Goal: Communication & Community: Participate in discussion

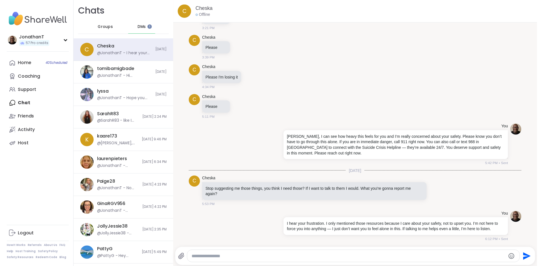
scroll to position [4896, 0]
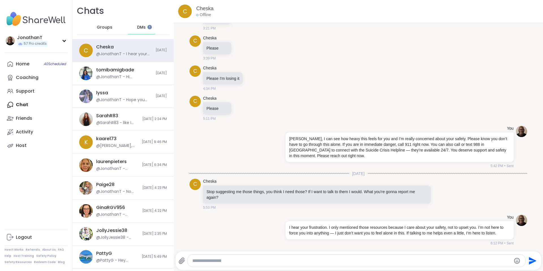
click at [18, 104] on div "Home 40 Scheduled Coaching Support Chat Friends Activity Host" at bounding box center [36, 104] width 63 height 95
click at [25, 104] on div "Home 40 Scheduled Coaching Support Chat Friends Activity Host" at bounding box center [36, 104] width 63 height 95
click at [28, 132] on div "Activity" at bounding box center [24, 132] width 17 height 6
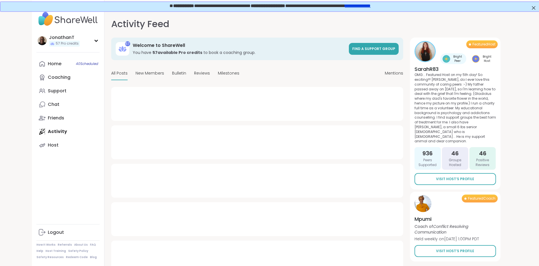
type textarea "*"
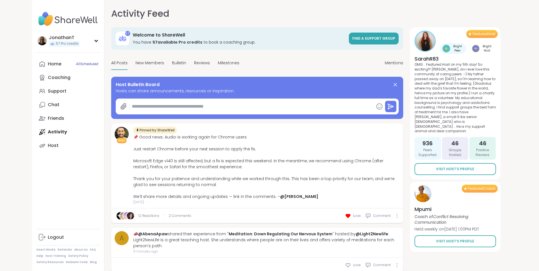
click at [36, 130] on div "Home 40 Scheduled Coaching Support Chat Friends Activity Host" at bounding box center [67, 104] width 63 height 95
click at [94, 41] on icon at bounding box center [96, 40] width 5 height 3
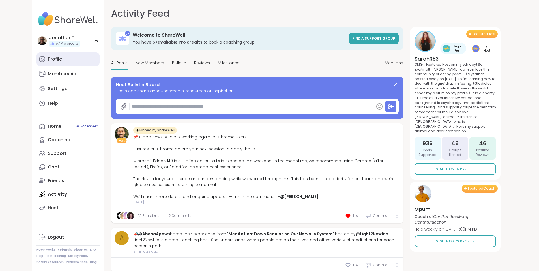
click at [36, 54] on link "Profile" at bounding box center [67, 59] width 63 height 14
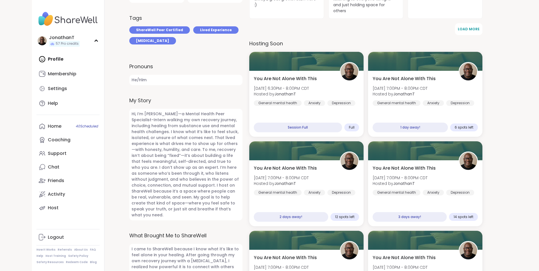
scroll to position [206, 0]
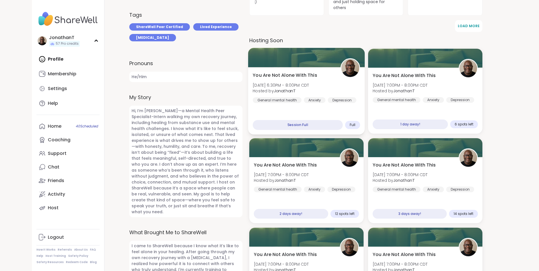
click at [308, 85] on span "[DATE] 6:30PM - 8:00PM CDT" at bounding box center [280, 85] width 56 height 6
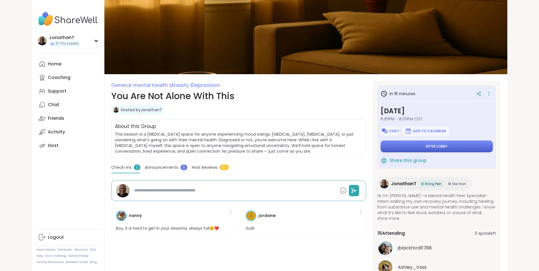
click at [414, 148] on button "Enter lobby" at bounding box center [436, 146] width 112 height 12
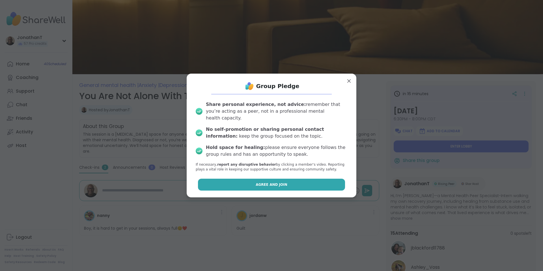
click at [295, 180] on button "Agree and Join" at bounding box center [271, 184] width 147 height 12
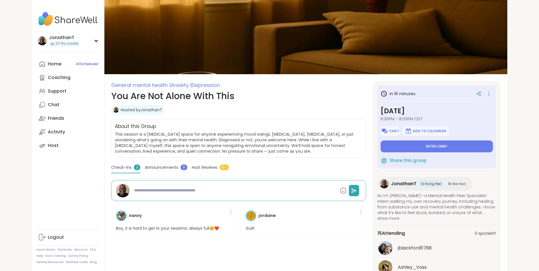
type textarea "*"
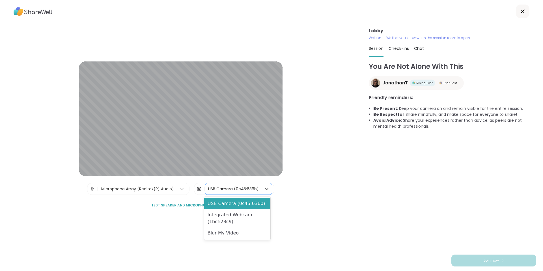
click at [233, 189] on div "USB Camera (0c45:636b)" at bounding box center [233, 189] width 51 height 6
click at [231, 231] on div "Blur My Video" at bounding box center [237, 232] width 66 height 11
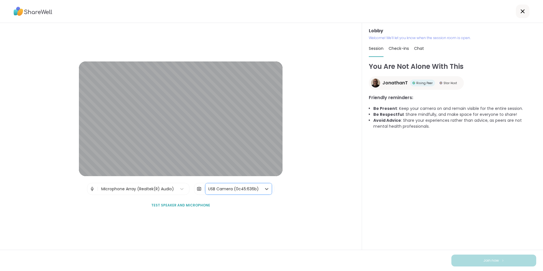
click at [167, 188] on div "Microphone Array (Realtek(R) Audio)" at bounding box center [137, 189] width 73 height 6
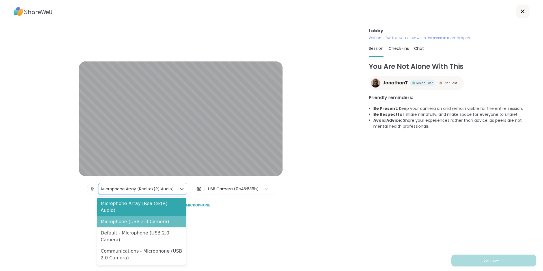
click at [150, 216] on div "Microphone (USB 2.0 Camera)" at bounding box center [141, 221] width 88 height 11
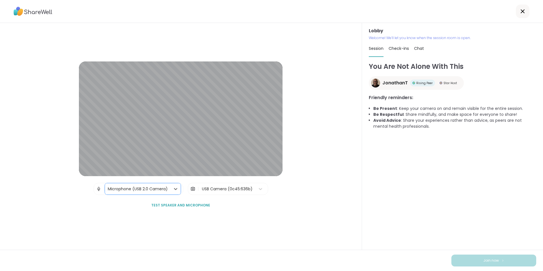
click at [176, 204] on span "Test speaker and microphone" at bounding box center [180, 204] width 59 height 5
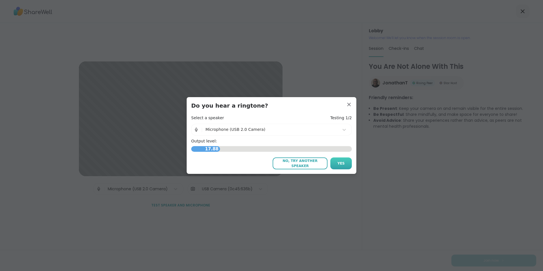
click at [343, 157] on button "Yes" at bounding box center [340, 163] width 21 height 12
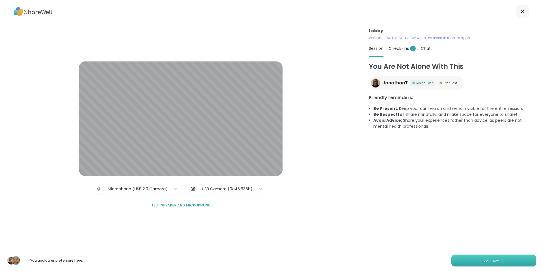
click at [471, 263] on button "Join now" at bounding box center [493, 260] width 85 height 12
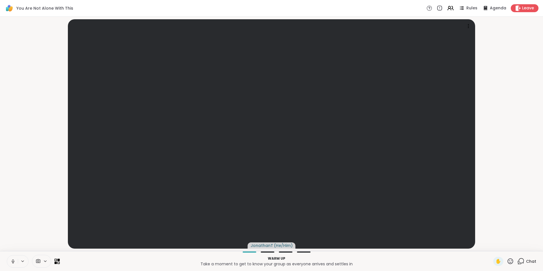
click at [59, 263] on icon at bounding box center [57, 260] width 5 height 5
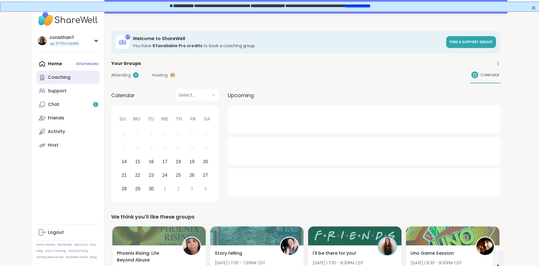
click at [48, 77] on div "Coaching" at bounding box center [59, 77] width 23 height 6
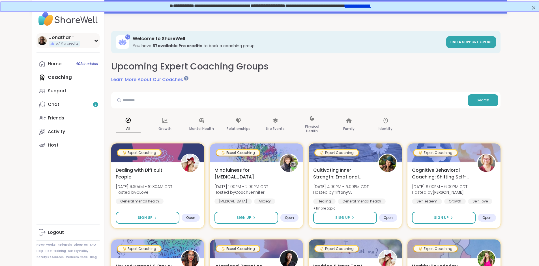
click at [49, 43] on div "57 Pro credits" at bounding box center [64, 44] width 31 height 6
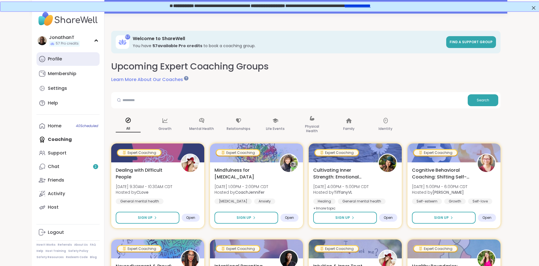
click at [36, 60] on link "Profile" at bounding box center [67, 59] width 63 height 14
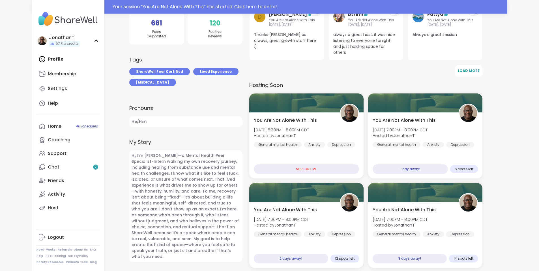
scroll to position [197, 0]
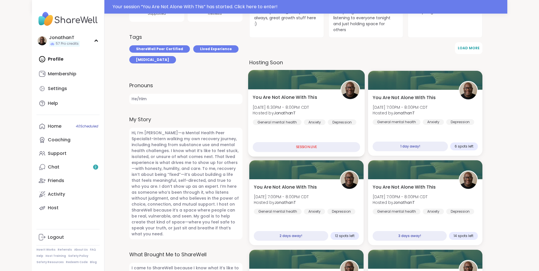
click at [300, 106] on span "[DATE] 6:30PM - 8:00PM CDT" at bounding box center [280, 107] width 56 height 6
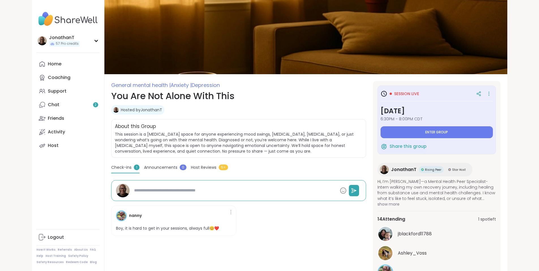
click at [438, 134] on button "Enter group" at bounding box center [436, 132] width 112 height 12
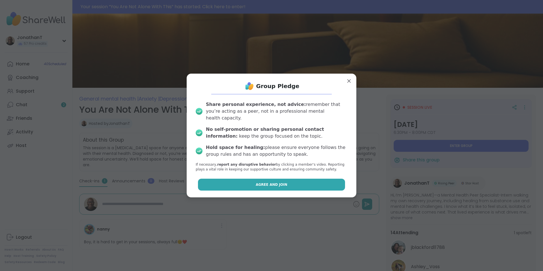
click at [283, 180] on button "Agree and Join" at bounding box center [271, 184] width 147 height 12
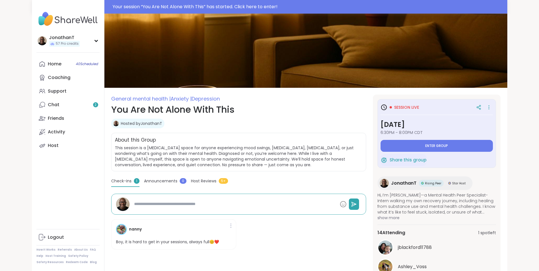
type textarea "*"
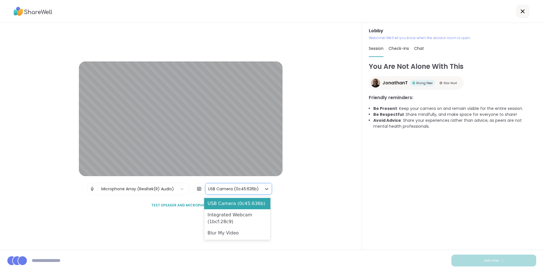
click at [230, 188] on div "USB Camera (0c45:636b)" at bounding box center [233, 189] width 51 height 6
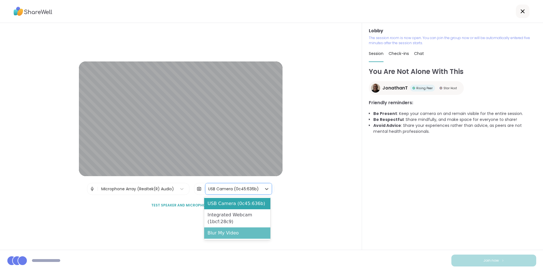
click at [227, 230] on div "Blur My Video" at bounding box center [237, 232] width 66 height 11
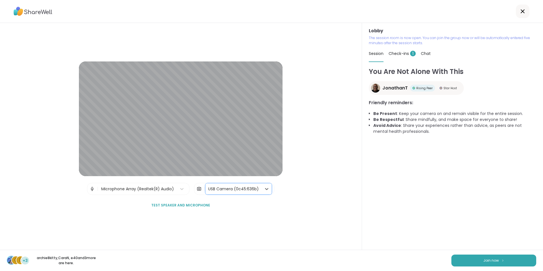
click at [453, 239] on div "You Are Not Alone With This JonathanT Rising Peer Star Host Friendly reminders:…" at bounding box center [452, 157] width 167 height 183
click at [454, 258] on button "Join now" at bounding box center [493, 260] width 85 height 12
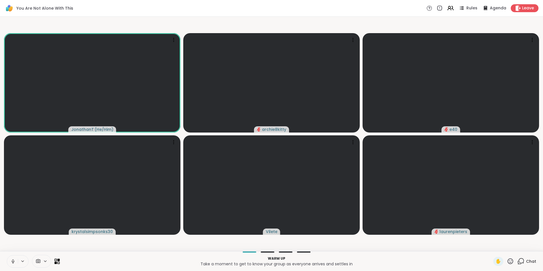
click at [59, 259] on icon at bounding box center [58, 259] width 3 height 3
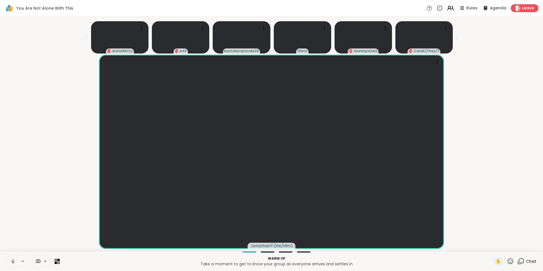
click at [449, 9] on icon at bounding box center [450, 8] width 7 height 7
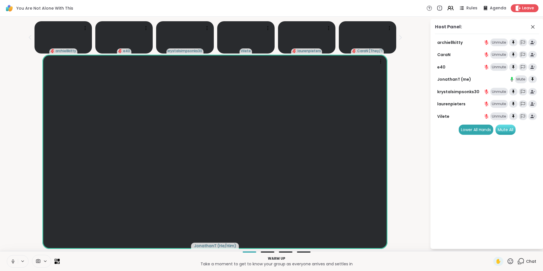
click at [506, 129] on div "Mute All" at bounding box center [505, 129] width 20 height 10
click at [448, 10] on icon at bounding box center [449, 9] width 3 height 2
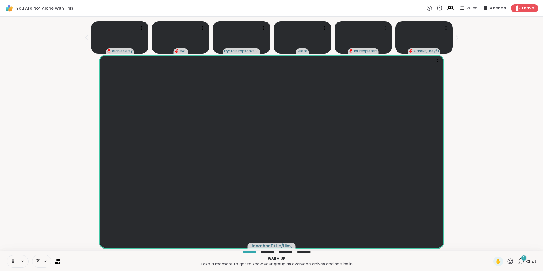
click at [448, 10] on icon at bounding box center [449, 9] width 3 height 2
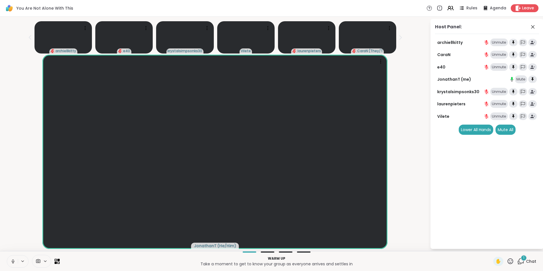
click at [521, 259] on div "1" at bounding box center [524, 257] width 6 height 6
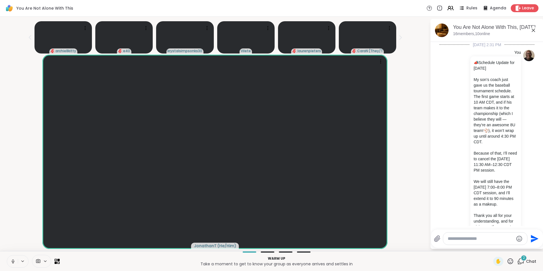
scroll to position [405, 0]
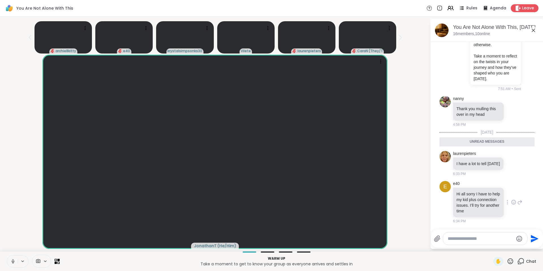
click at [511, 202] on icon at bounding box center [513, 202] width 5 height 6
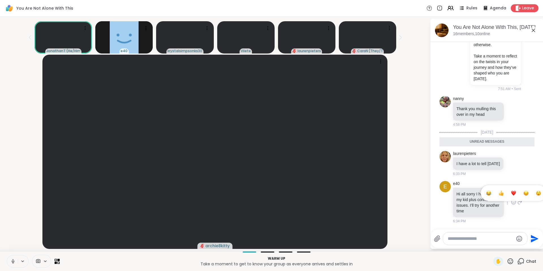
click at [498, 193] on div "Select Reaction: Thumbs up" at bounding box center [500, 192] width 5 height 5
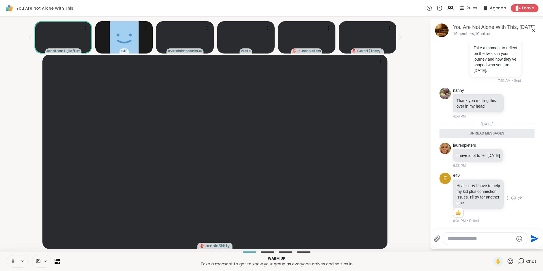
scroll to position [413, 0]
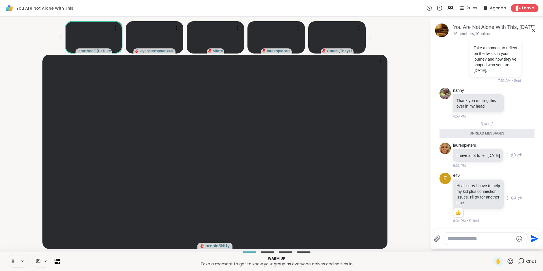
click at [511, 152] on icon at bounding box center [513, 155] width 5 height 6
click at [498, 145] on div "Select Reaction: Thumbs up" at bounding box center [500, 145] width 5 height 5
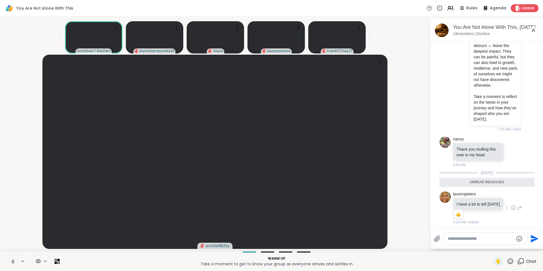
scroll to position [403, 0]
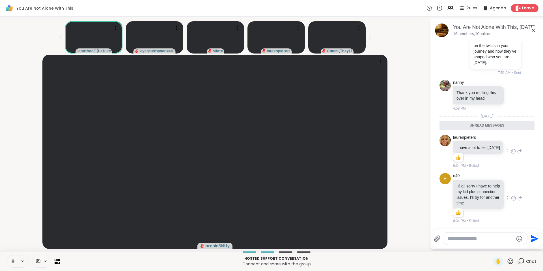
click at [534, 30] on icon at bounding box center [533, 30] width 7 height 7
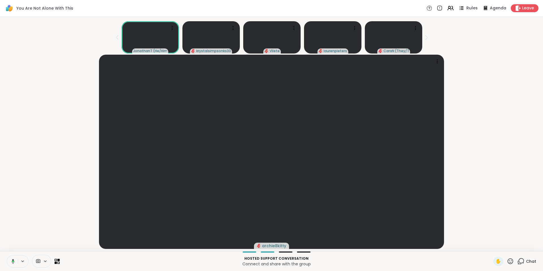
click at [461, 6] on icon at bounding box center [461, 8] width 7 height 7
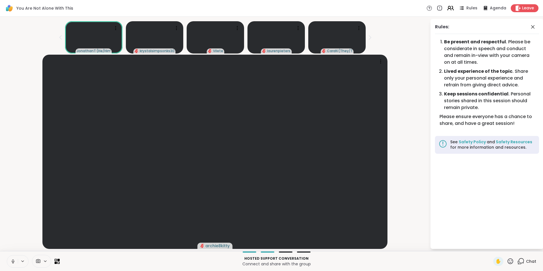
click at [448, 7] on icon at bounding box center [450, 8] width 7 height 7
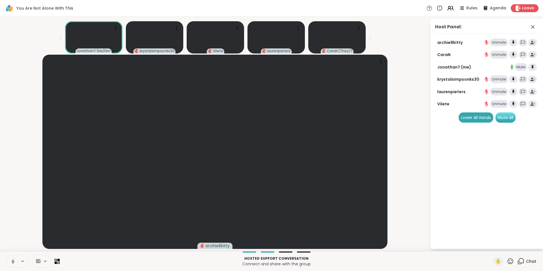
click at [510, 119] on div "Mute All" at bounding box center [505, 117] width 20 height 10
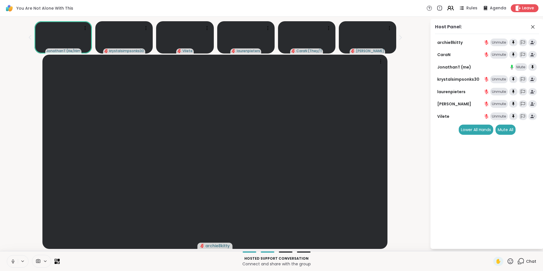
click at [447, 8] on icon at bounding box center [450, 8] width 7 height 7
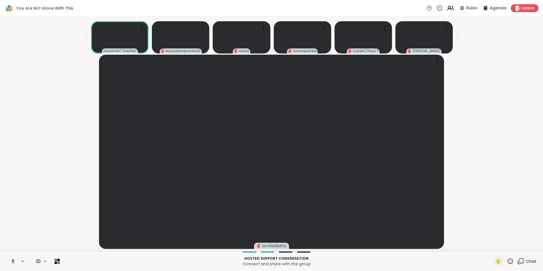
click at [447, 8] on icon at bounding box center [450, 8] width 7 height 7
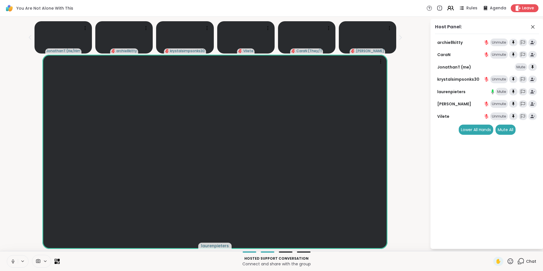
click at [447, 9] on icon at bounding box center [450, 8] width 7 height 7
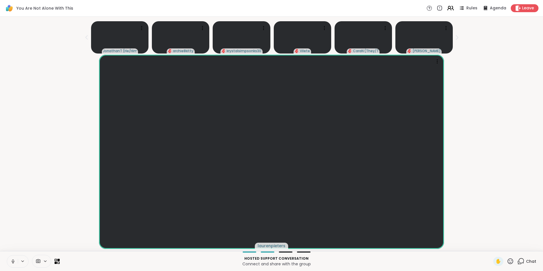
click at [447, 9] on icon at bounding box center [450, 8] width 7 height 7
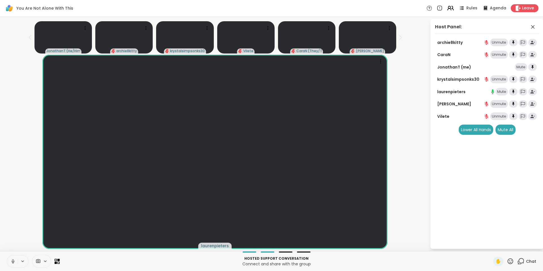
click at [449, 7] on icon at bounding box center [450, 8] width 7 height 7
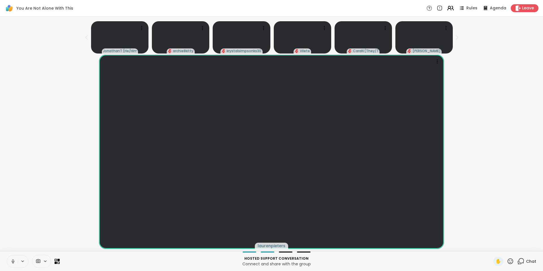
click at [449, 7] on icon at bounding box center [450, 8] width 7 height 7
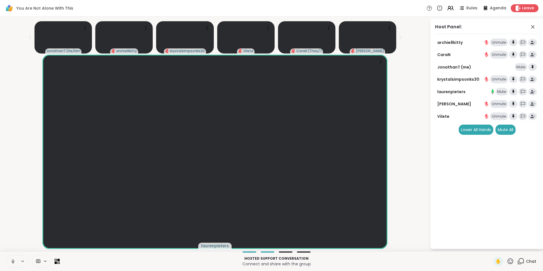
click at [521, 262] on div "Chat" at bounding box center [526, 260] width 19 height 9
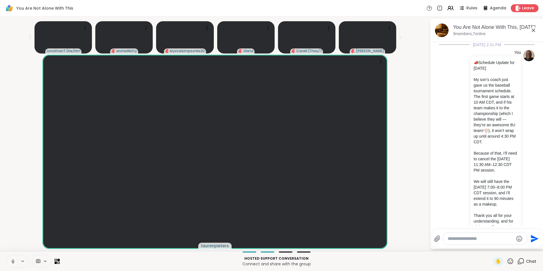
scroll to position [402, 0]
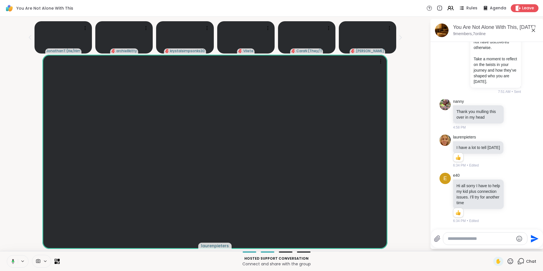
click at [534, 29] on icon at bounding box center [533, 30] width 7 height 7
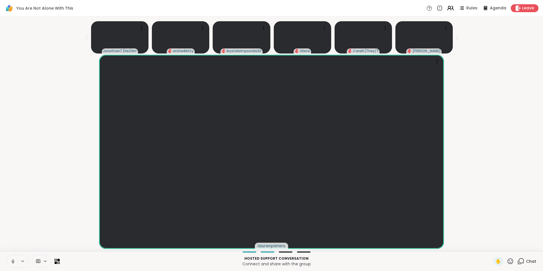
click at [447, 9] on icon at bounding box center [450, 8] width 7 height 7
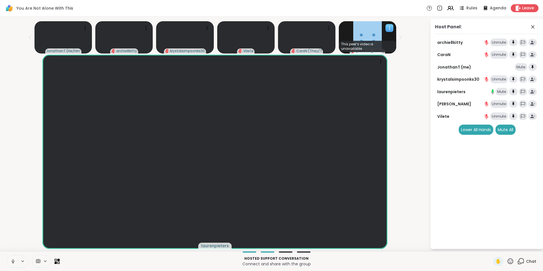
click at [387, 25] on icon at bounding box center [390, 28] width 6 height 6
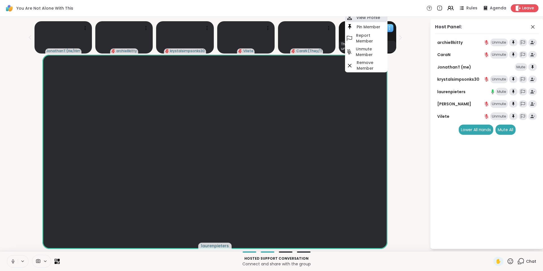
click at [359, 18] on h4 "View Profile" at bounding box center [368, 18] width 24 height 6
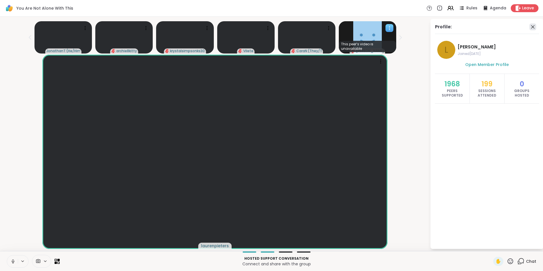
click at [533, 27] on icon at bounding box center [532, 26] width 7 height 7
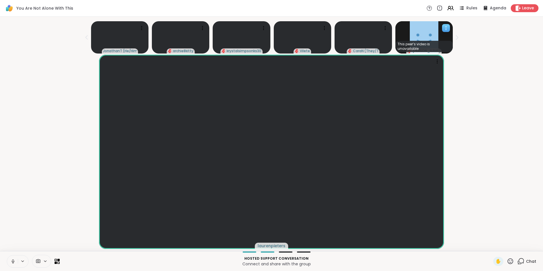
click at [517, 259] on icon at bounding box center [520, 260] width 7 height 7
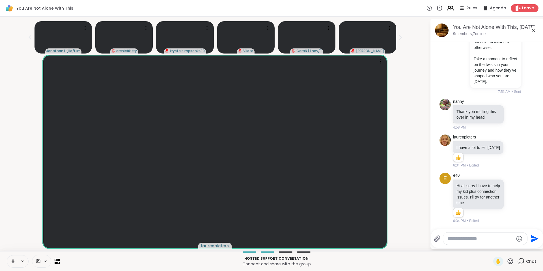
click at [448, 10] on icon at bounding box center [449, 9] width 3 height 2
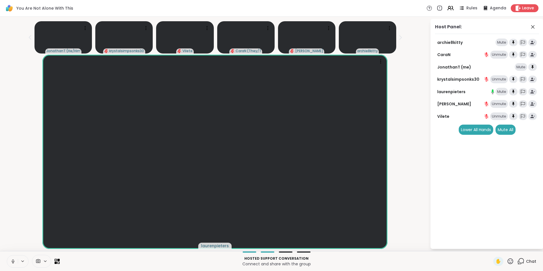
click at [518, 261] on icon at bounding box center [520, 260] width 7 height 7
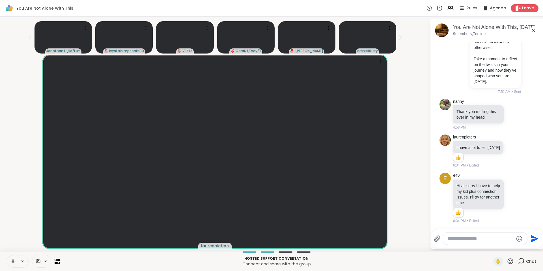
click at [476, 238] on textarea "Type your message" at bounding box center [481, 239] width 66 height 6
paste textarea "**********"
type textarea "**********"
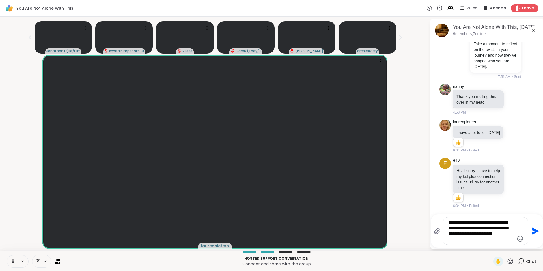
click at [535, 230] on icon "Send" at bounding box center [536, 231] width 8 height 8
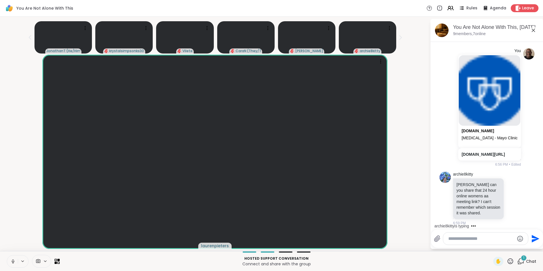
scroll to position [607, 0]
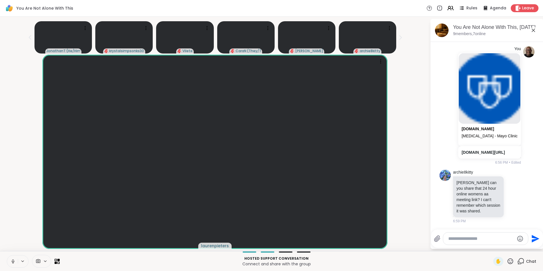
click at [532, 29] on icon at bounding box center [533, 30] width 7 height 7
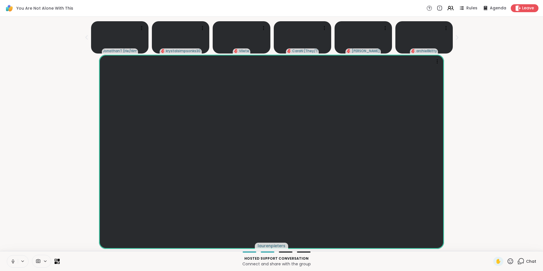
click at [517, 260] on icon at bounding box center [520, 260] width 7 height 7
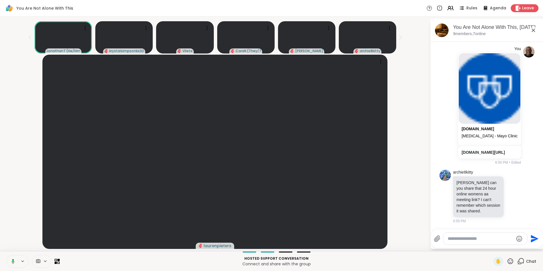
click at [517, 261] on icon at bounding box center [520, 260] width 7 height 7
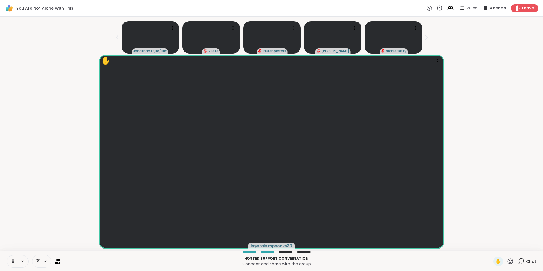
click at [519, 260] on icon at bounding box center [520, 260] width 7 height 7
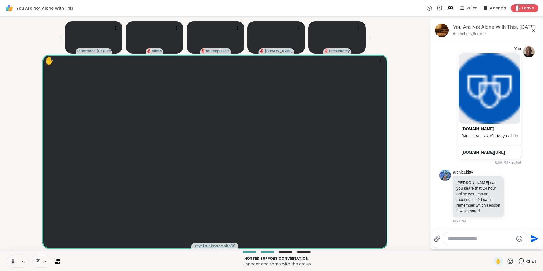
click at [519, 260] on icon at bounding box center [520, 260] width 7 height 7
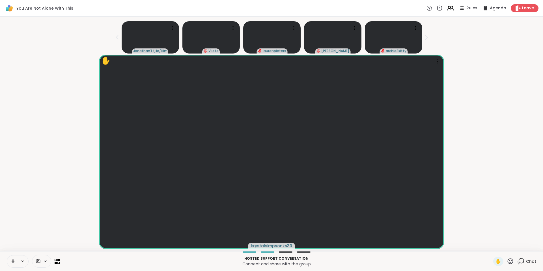
click at [447, 9] on icon at bounding box center [450, 8] width 7 height 7
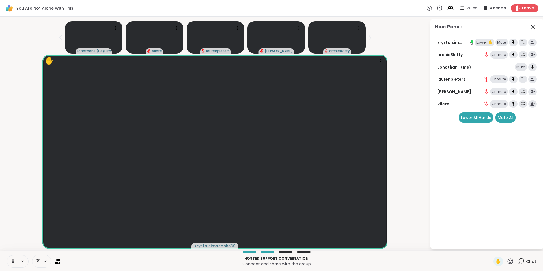
click at [476, 40] on div "Lower ✋" at bounding box center [484, 42] width 20 height 8
click at [533, 28] on icon at bounding box center [532, 26] width 7 height 7
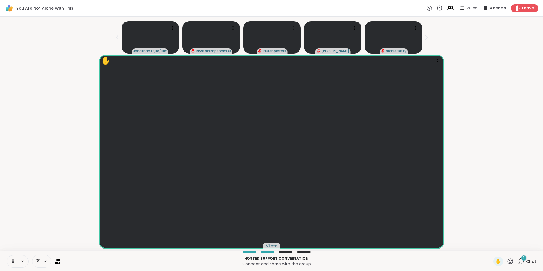
click at [448, 8] on icon at bounding box center [450, 8] width 7 height 7
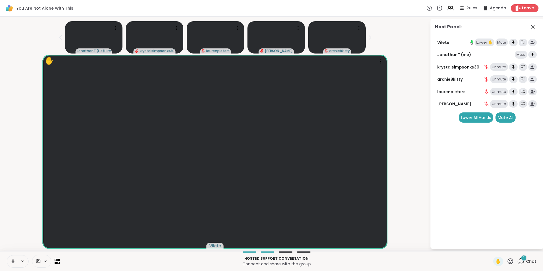
click at [478, 40] on div "Lower ✋" at bounding box center [484, 42] width 20 height 8
click at [521, 260] on div "1" at bounding box center [524, 257] width 6 height 6
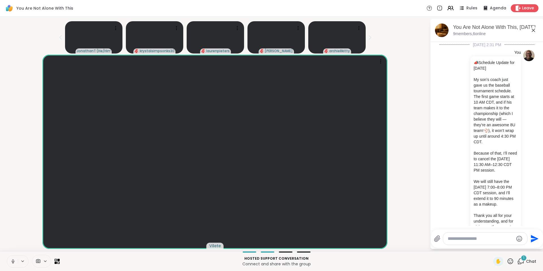
scroll to position [673, 0]
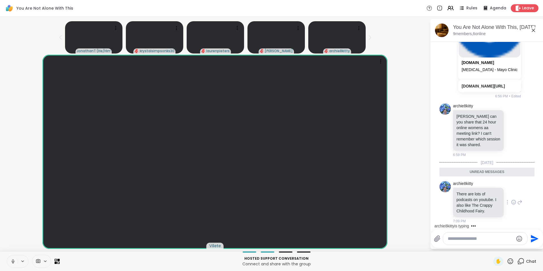
click at [513, 202] on icon at bounding box center [514, 202] width 2 height 1
click at [511, 193] on div "Select Reaction: Heart" at bounding box center [513, 192] width 5 height 5
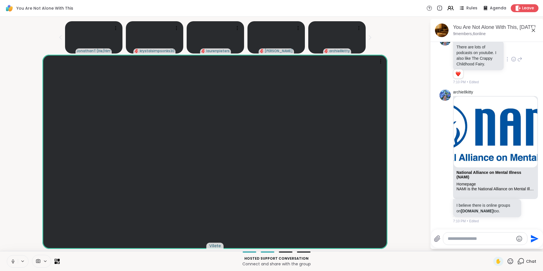
scroll to position [801, 0]
click at [529, 158] on icon at bounding box center [531, 156] width 4 height 4
click at [528, 148] on div "Select Reaction: Heart" at bounding box center [530, 146] width 5 height 5
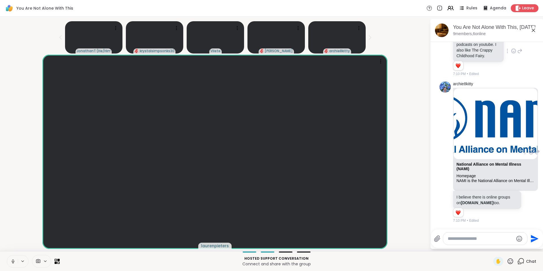
click at [467, 239] on textarea "Type your message" at bounding box center [481, 239] width 66 height 6
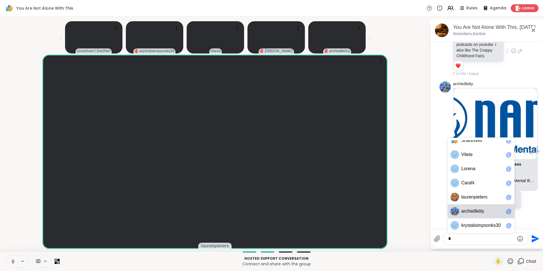
scroll to position [8, 0]
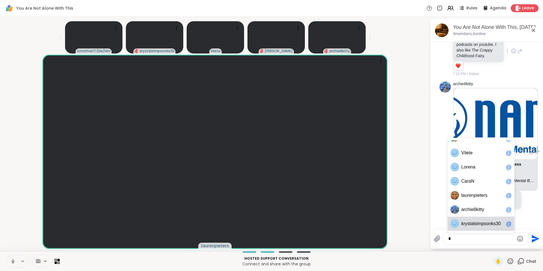
click at [495, 220] on div "k r y s t a l s i m p s o n k s 3 0 @" at bounding box center [481, 223] width 67 height 14
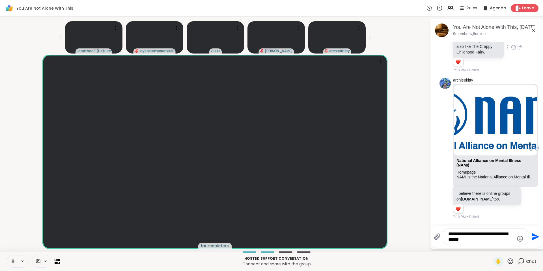
click at [12, 260] on icon at bounding box center [12, 260] width 1 height 3
click at [467, 238] on textarea "**********" at bounding box center [481, 236] width 66 height 11
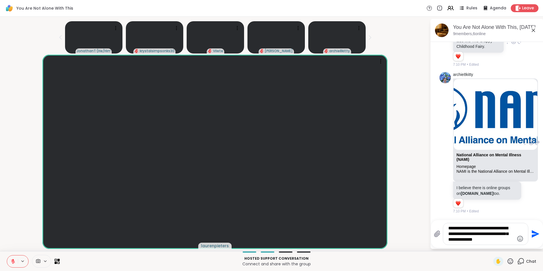
type textarea "**********"
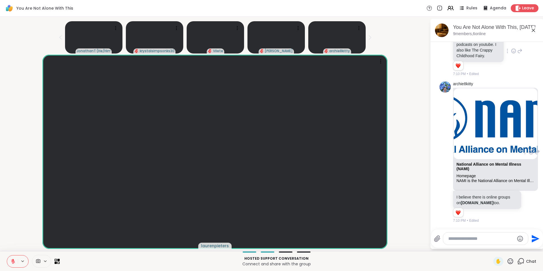
scroll to position [862, 0]
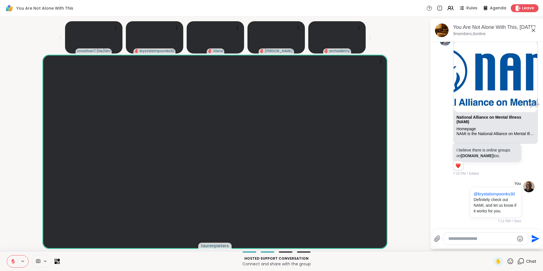
click at [10, 265] on button at bounding box center [12, 261] width 11 height 12
click at [532, 30] on icon at bounding box center [533, 30] width 7 height 7
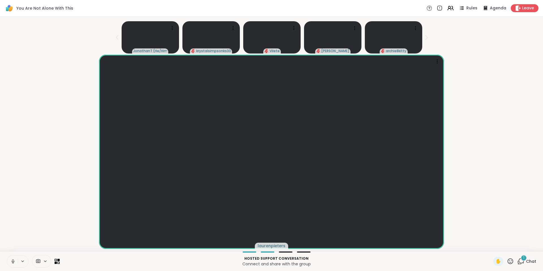
click at [523, 258] on span "1" at bounding box center [523, 257] width 1 height 5
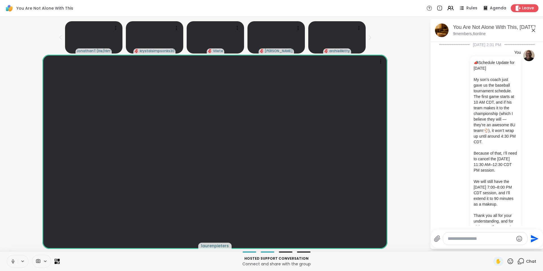
scroll to position [923, 0]
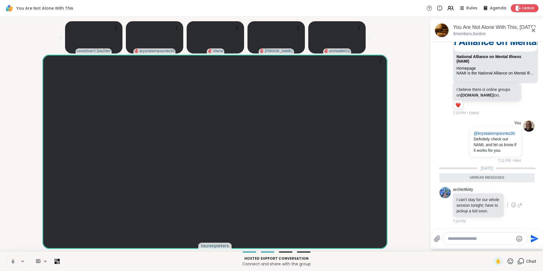
click at [511, 202] on icon at bounding box center [513, 205] width 5 height 6
click at [498, 193] on div "Select Reaction: Thumbs up" at bounding box center [500, 195] width 5 height 5
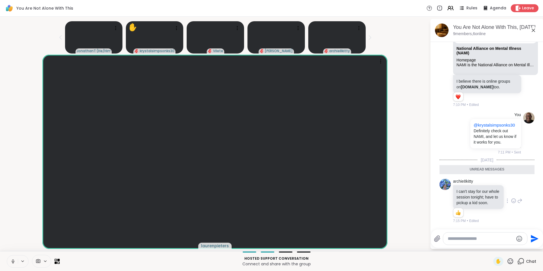
click at [527, 88] on li "archie8kitty National Alliance on Mental Illness (NAMI) Homepage NAMI is the Na…" at bounding box center [487, 36] width 103 height 147
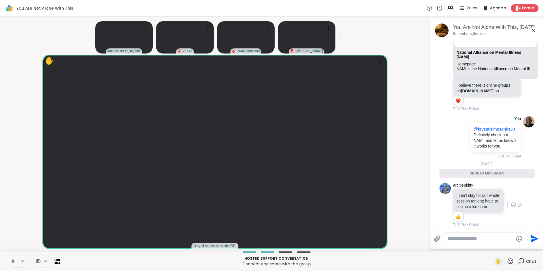
scroll to position [858, 0]
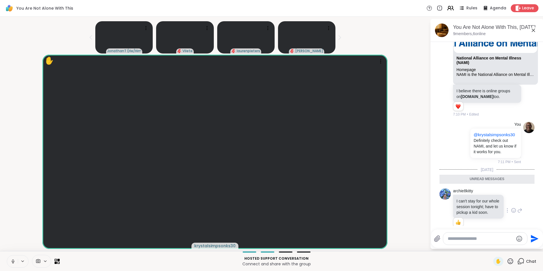
click at [448, 8] on icon at bounding box center [450, 8] width 7 height 7
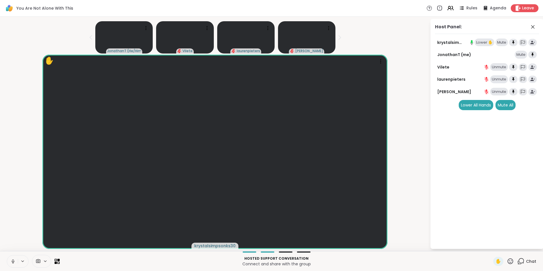
click at [482, 43] on div "Lower ✋" at bounding box center [484, 42] width 20 height 8
click at [533, 28] on icon at bounding box center [532, 26] width 7 height 7
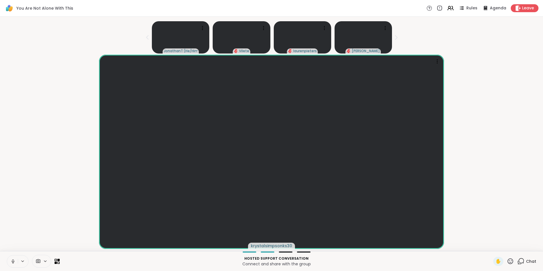
click at [517, 262] on icon at bounding box center [520, 260] width 7 height 7
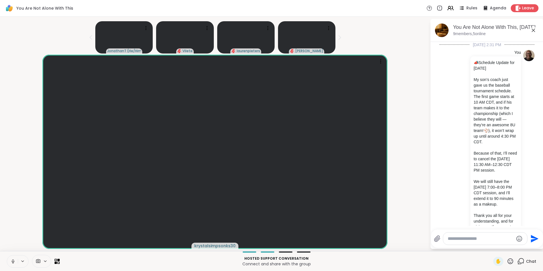
scroll to position [912, 0]
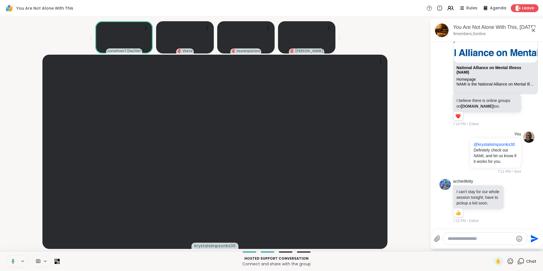
click at [507, 261] on icon at bounding box center [510, 260] width 7 height 7
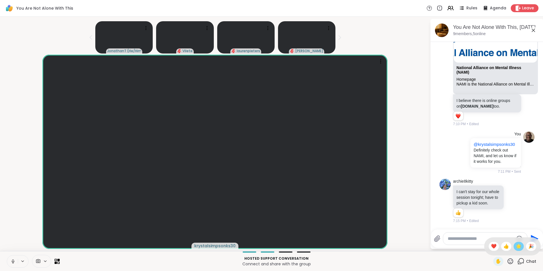
click at [516, 243] on span "🌟" at bounding box center [519, 246] width 6 height 7
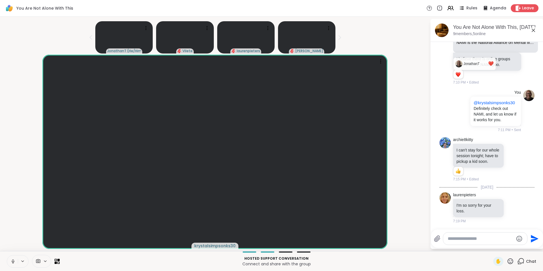
click at [458, 72] on div "Reactions: love" at bounding box center [457, 74] width 5 height 5
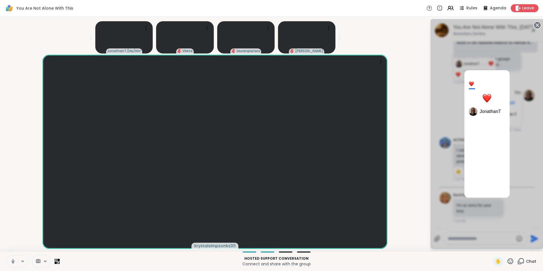
click at [522, 57] on div "1 JonathanT" at bounding box center [486, 134] width 113 height 230
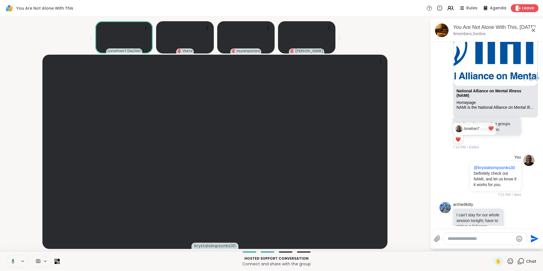
scroll to position [820, 0]
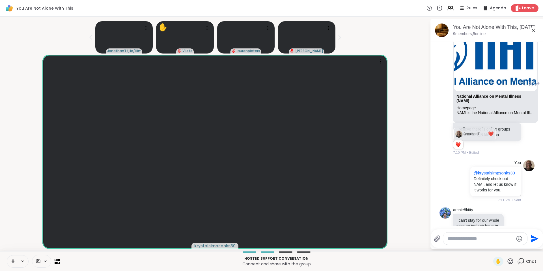
click at [488, 137] on div "❤️" at bounding box center [491, 133] width 6 height 7
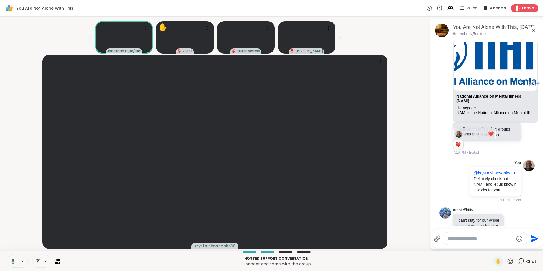
click at [460, 137] on img at bounding box center [458, 133] width 7 height 7
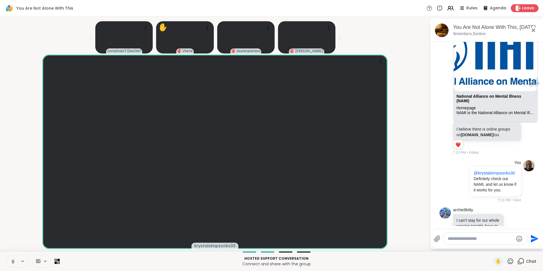
click at [532, 31] on icon at bounding box center [533, 30] width 3 height 3
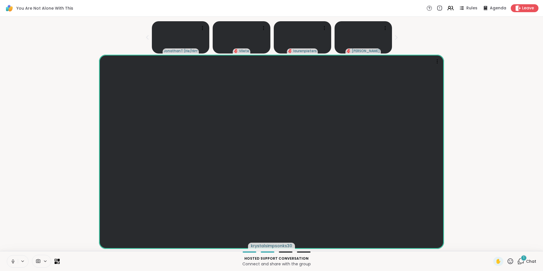
click at [521, 258] on div "1" at bounding box center [524, 257] width 6 height 6
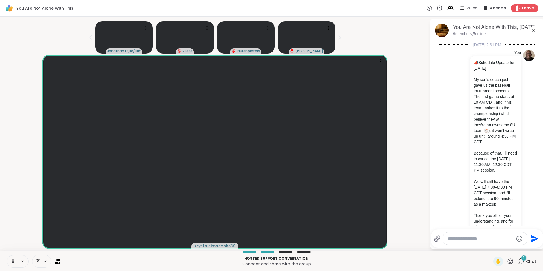
scroll to position [1014, 0]
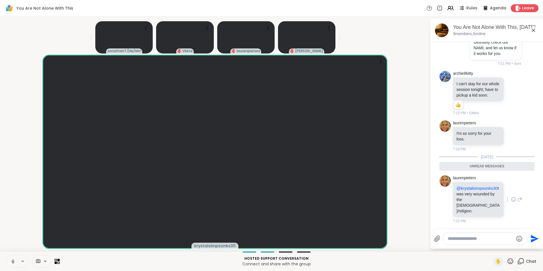
click at [511, 202] on icon at bounding box center [513, 199] width 5 height 6
click at [523, 193] on div "Select Reaction: Sad" at bounding box center [525, 189] width 5 height 5
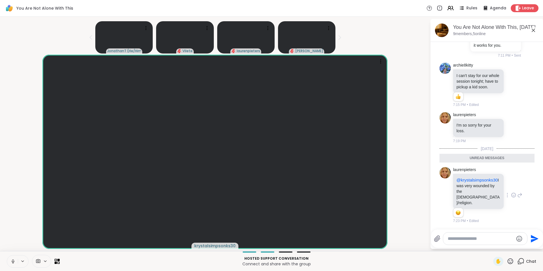
scroll to position [1022, 0]
click at [447, 7] on icon at bounding box center [450, 8] width 7 height 7
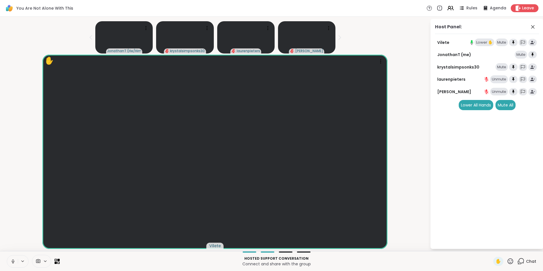
click at [486, 44] on div "Lower ✋" at bounding box center [484, 42] width 20 height 8
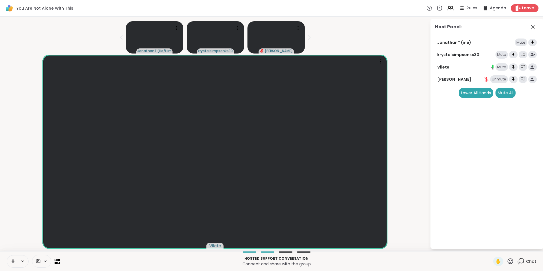
drag, startPoint x: 517, startPoint y: 259, endPoint x: 412, endPoint y: 239, distance: 107.0
click at [412, 239] on div "Vilete" at bounding box center [214, 152] width 423 height 194
click at [517, 259] on icon at bounding box center [520, 260] width 7 height 7
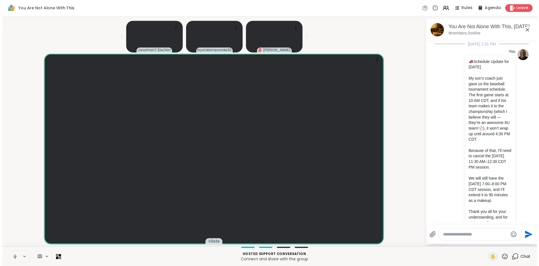
scroll to position [1003, 0]
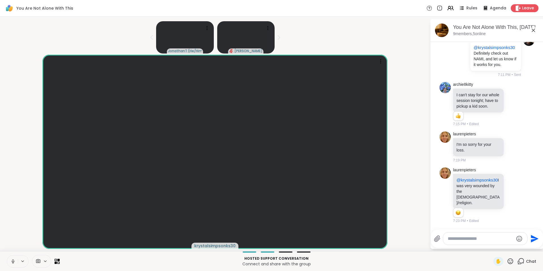
click at [533, 31] on icon at bounding box center [533, 30] width 7 height 7
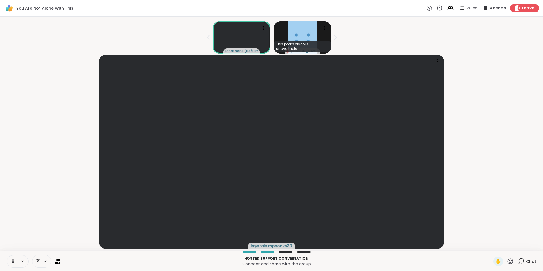
click at [524, 7] on span "Leave" at bounding box center [528, 8] width 12 height 6
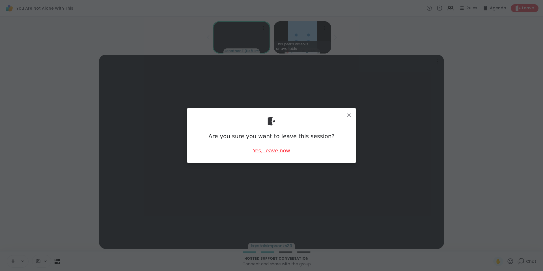
click at [279, 149] on div "Yes, leave now" at bounding box center [271, 150] width 37 height 7
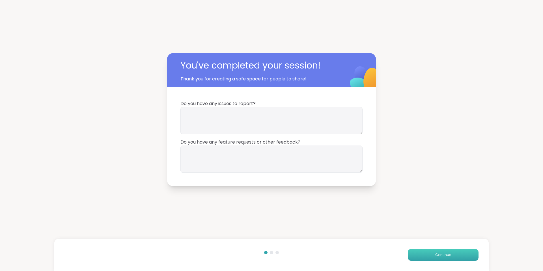
click at [439, 253] on span "Continue" at bounding box center [443, 254] width 16 height 5
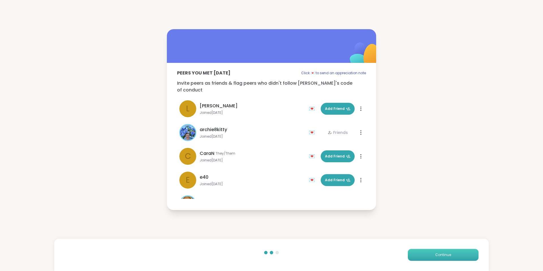
click at [439, 253] on span "Continue" at bounding box center [443, 254] width 16 height 5
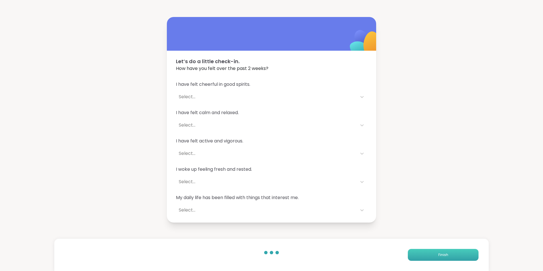
click at [444, 256] on button "Finish" at bounding box center [443, 255] width 71 height 12
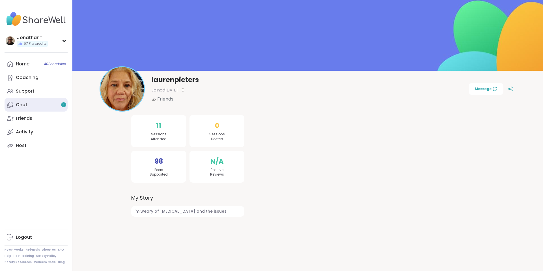
click at [33, 106] on link "Chat 4" at bounding box center [36, 105] width 63 height 14
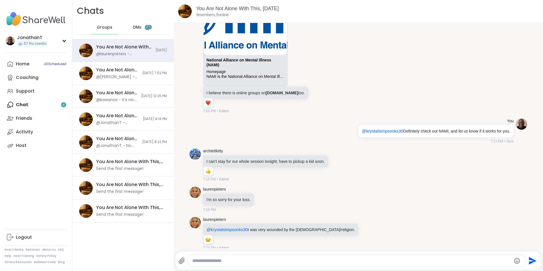
click at [134, 25] on span "DMs" at bounding box center [137, 28] width 8 height 6
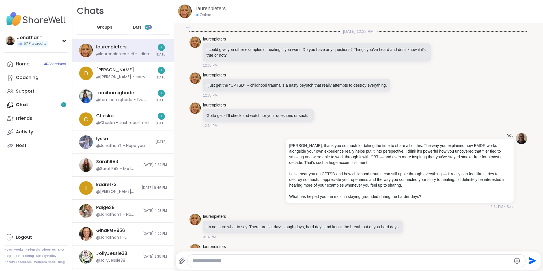
scroll to position [2019, 0]
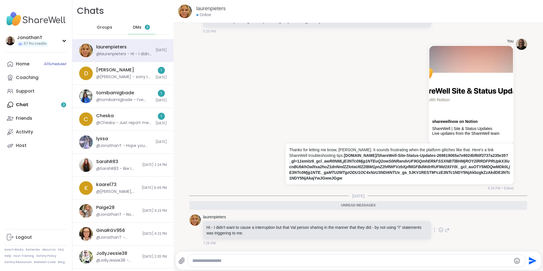
click at [438, 229] on icon at bounding box center [440, 230] width 5 height 6
click at [368, 253] on div "Send" at bounding box center [359, 260] width 366 height 18
click at [359, 258] on textarea "Type your message" at bounding box center [351, 261] width 319 height 6
type textarea "**********"
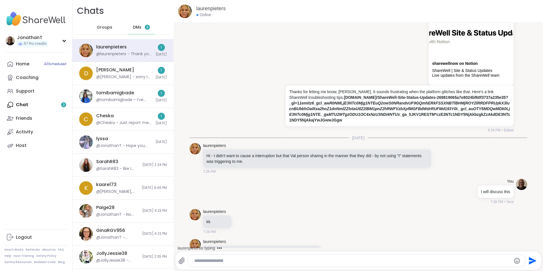
scroll to position [2096, 0]
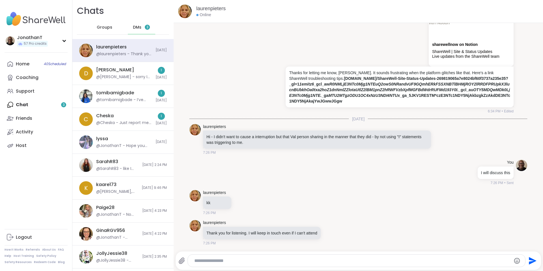
click at [254, 257] on div at bounding box center [357, 260] width 338 height 12
click at [253, 257] on div at bounding box center [357, 260] width 338 height 12
click at [249, 257] on div at bounding box center [357, 260] width 338 height 12
click at [249, 258] on textarea "Type your message" at bounding box center [351, 261] width 315 height 6
type textarea "**********"
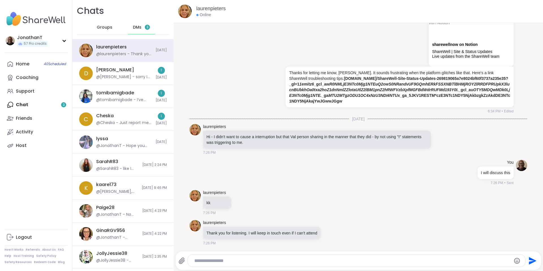
scroll to position [2126, 0]
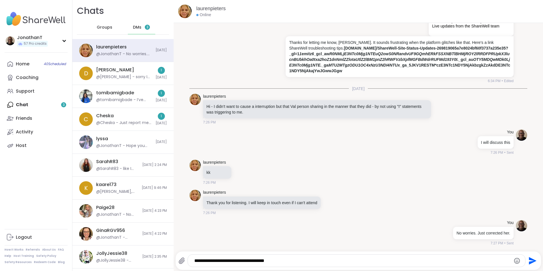
type textarea "**********"
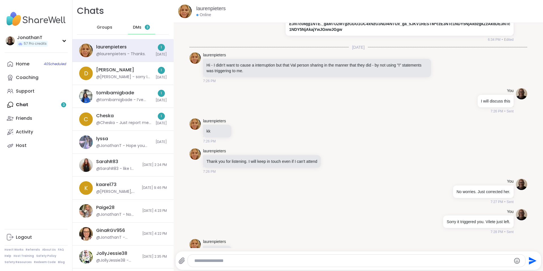
scroll to position [2186, 0]
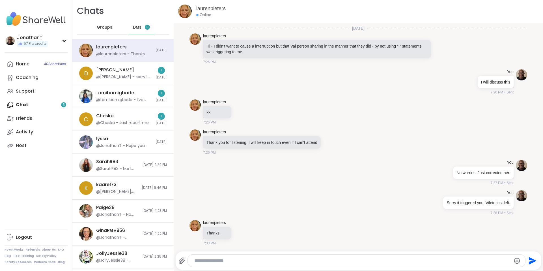
click at [235, 256] on div at bounding box center [357, 260] width 338 height 12
click at [221, 267] on div "Send" at bounding box center [359, 260] width 366 height 18
click at [226, 260] on textarea "Type your message" at bounding box center [351, 261] width 315 height 6
type textarea "**********"
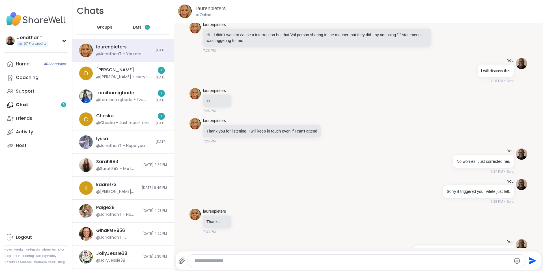
scroll to position [2216, 0]
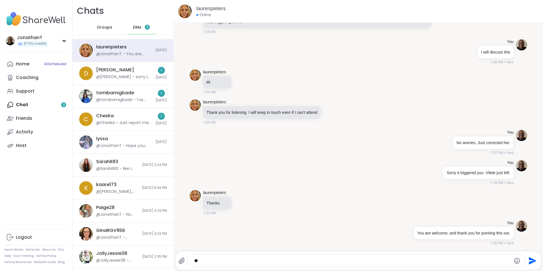
type textarea "*"
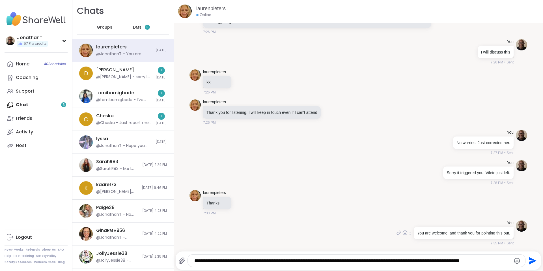
type textarea "**********"
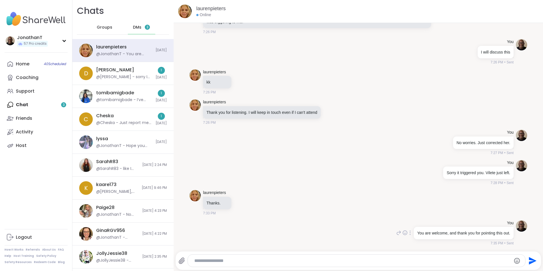
scroll to position [2252, 0]
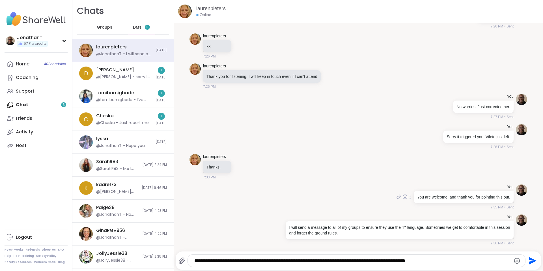
type textarea "**********"
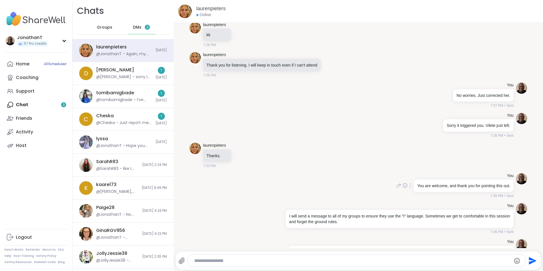
scroll to position [2288, 0]
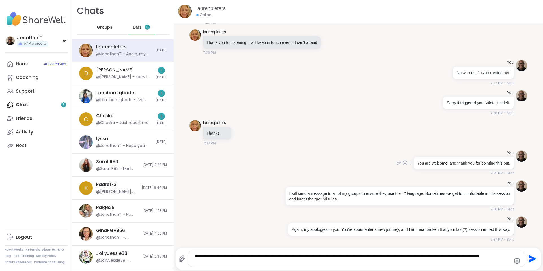
type textarea "**********"
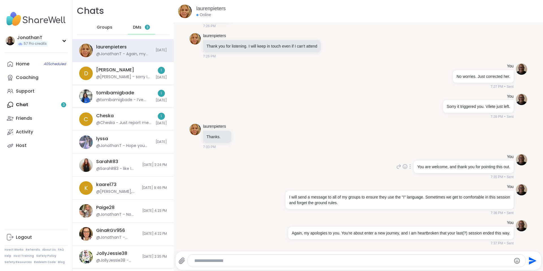
scroll to position [2324, 0]
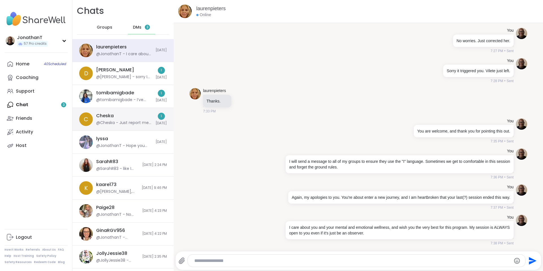
click at [127, 120] on div "Cheska @Cheska - Just report me again" at bounding box center [124, 119] width 56 height 13
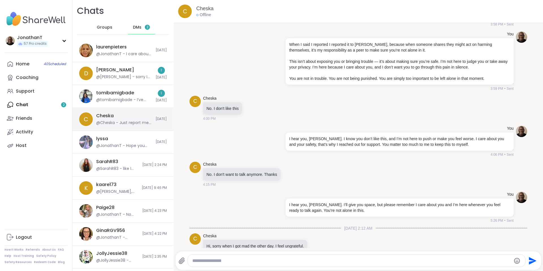
scroll to position [4862, 0]
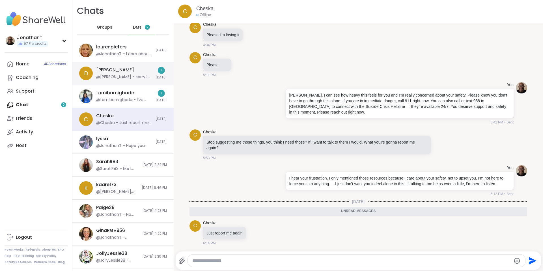
click at [117, 69] on div "Donald @Donald - sorry I missed tonight's group :( Unintentional miss for sure,…" at bounding box center [124, 73] width 56 height 13
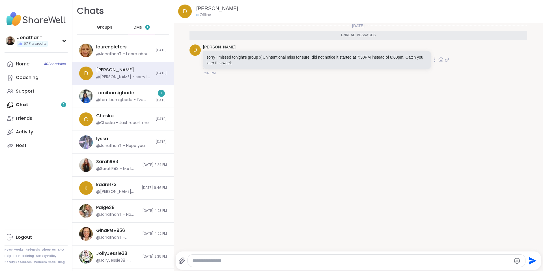
click at [445, 60] on icon at bounding box center [447, 60] width 4 height 4
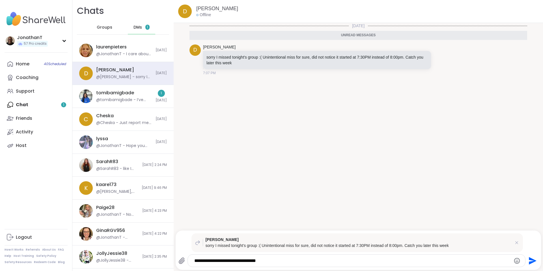
type textarea "**********"
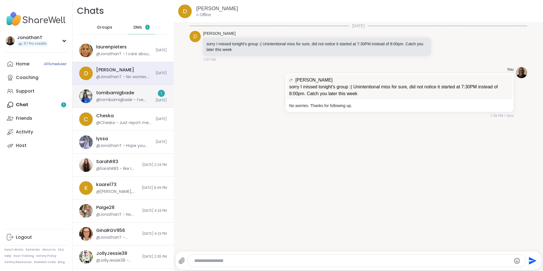
click at [131, 94] on div "tomibamigbade" at bounding box center [115, 93] width 38 height 6
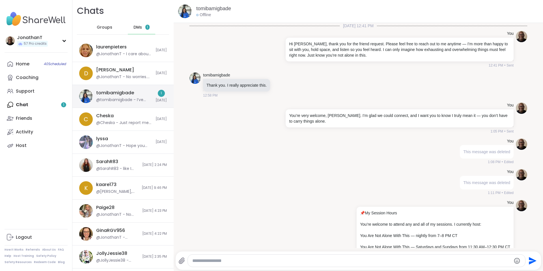
scroll to position [140, 0]
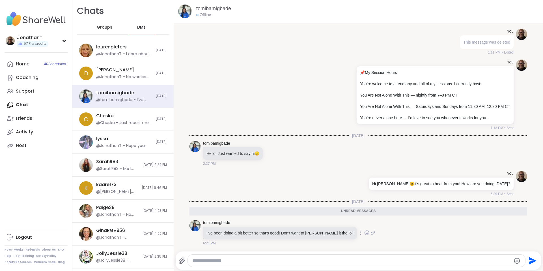
click at [364, 232] on icon at bounding box center [366, 233] width 5 height 6
click at [319, 225] on div "Select Reaction: Heart" at bounding box center [321, 223] width 5 height 5
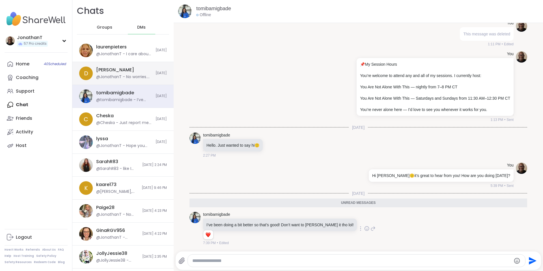
click at [114, 73] on div "Donald @JonathanT - No worries. Thanks for following up." at bounding box center [124, 73] width 56 height 13
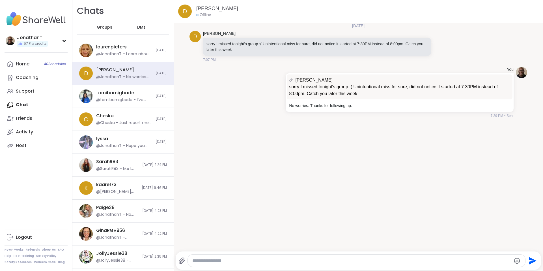
click at [205, 261] on textarea "Type your message" at bounding box center [351, 261] width 319 height 6
type textarea "*"
type textarea "**********"
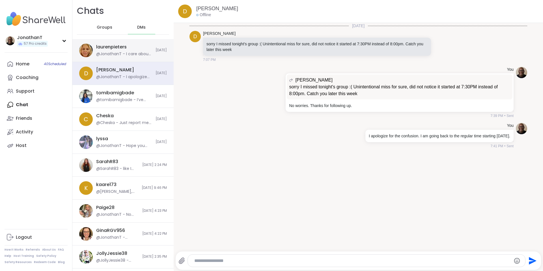
click at [132, 52] on div "@JonathanT - I care about you and your mental and emotional wellness, and wish …" at bounding box center [124, 54] width 56 height 6
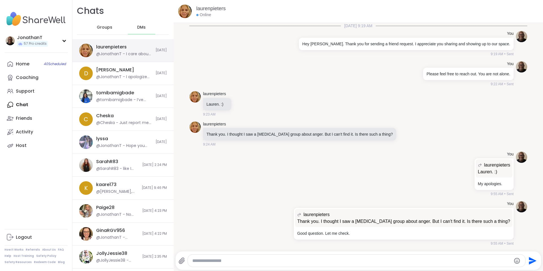
scroll to position [2324, 0]
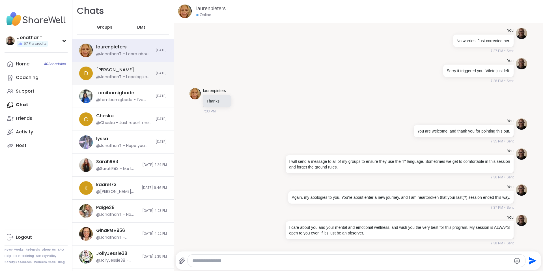
click at [110, 70] on div "[PERSON_NAME]" at bounding box center [115, 70] width 38 height 6
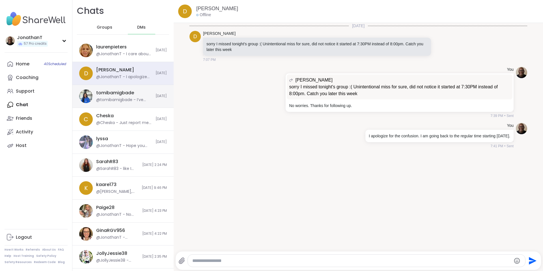
click at [105, 97] on div "@tomibamigbade - I’ve been doing a bit better so that’s good! Don’t want to [PE…" at bounding box center [124, 100] width 56 height 6
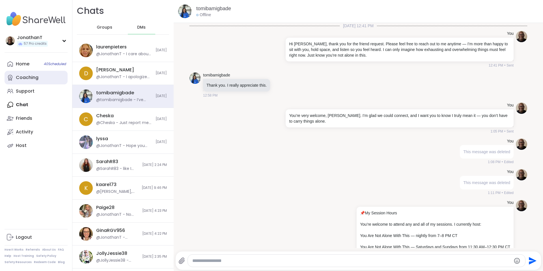
scroll to position [129, 0]
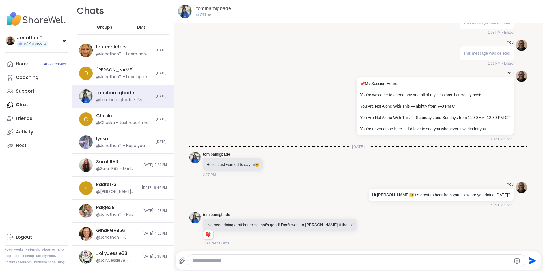
click at [102, 27] on span "Groups" at bounding box center [105, 28] width 16 height 6
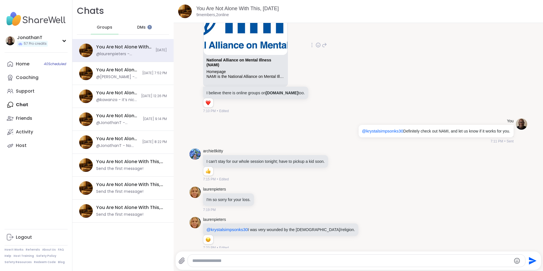
click at [311, 44] on icon at bounding box center [311, 45] width 1 height 5
click at [309, 52] on icon at bounding box center [312, 53] width 6 height 6
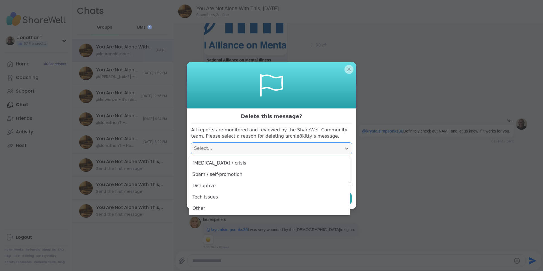
click at [311, 151] on div "Select..." at bounding box center [266, 148] width 145 height 7
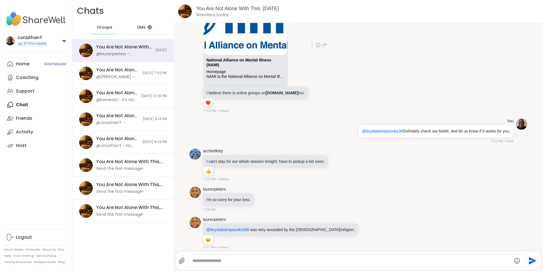
click at [311, 43] on icon at bounding box center [311, 45] width 1 height 5
click at [309, 50] on icon at bounding box center [312, 53] width 6 height 6
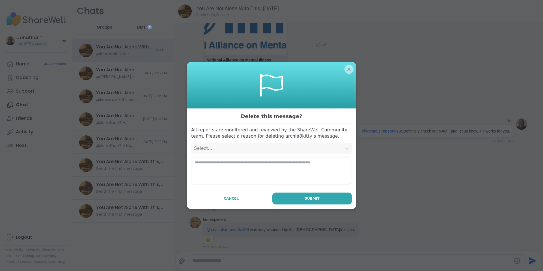
click at [319, 150] on div "Select..." at bounding box center [266, 148] width 145 height 7
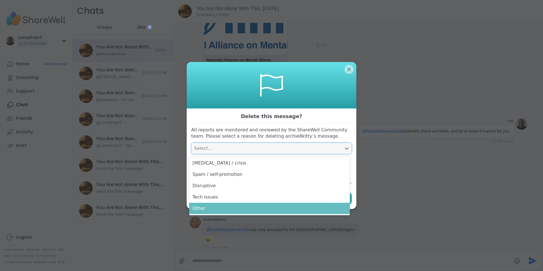
click at [265, 208] on div "Other" at bounding box center [269, 207] width 161 height 11
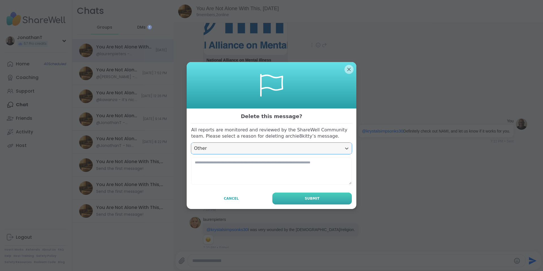
click at [299, 197] on button "Submit" at bounding box center [311, 198] width 79 height 12
click at [292, 159] on textarea at bounding box center [271, 170] width 161 height 27
type textarea "**********"
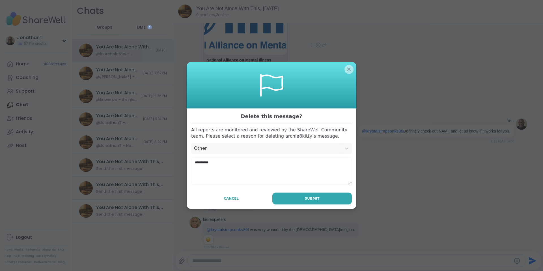
click at [332, 200] on button "Submit" at bounding box center [311, 198] width 79 height 12
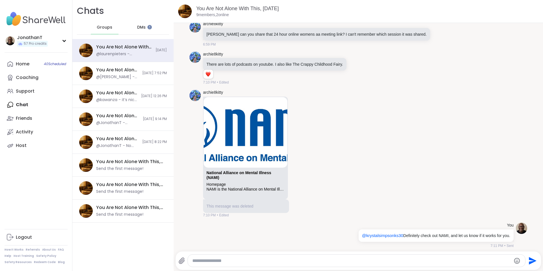
scroll to position [438, 0]
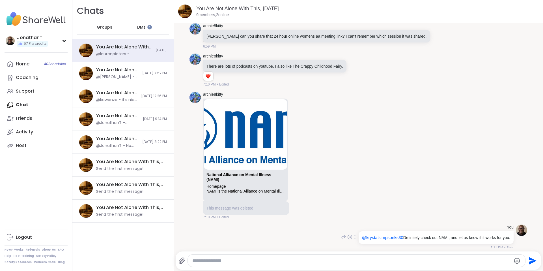
click at [354, 234] on icon at bounding box center [354, 236] width 1 height 5
click at [355, 242] on icon at bounding box center [358, 245] width 6 height 6
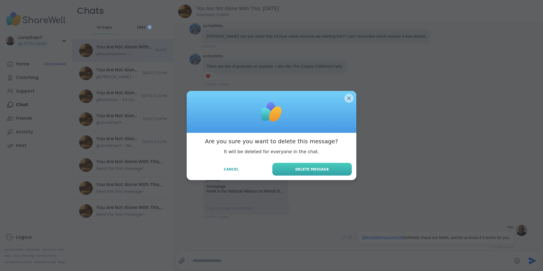
click at [330, 167] on button "Delete Message" at bounding box center [311, 169] width 79 height 13
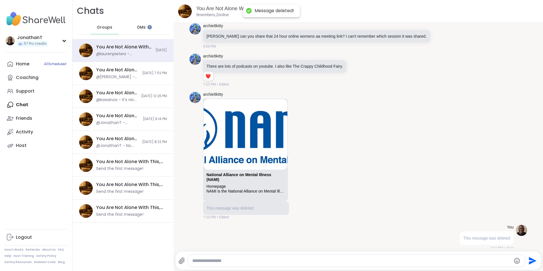
scroll to position [545, 0]
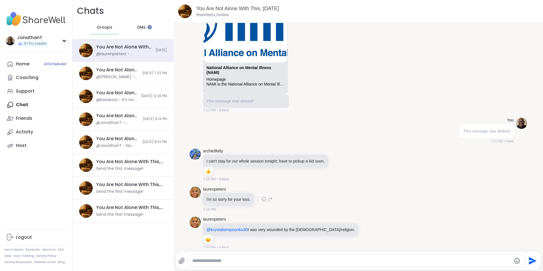
click at [262, 196] on icon at bounding box center [263, 199] width 5 height 6
click at [219, 187] on div "Select Reaction: Heart" at bounding box center [218, 189] width 5 height 5
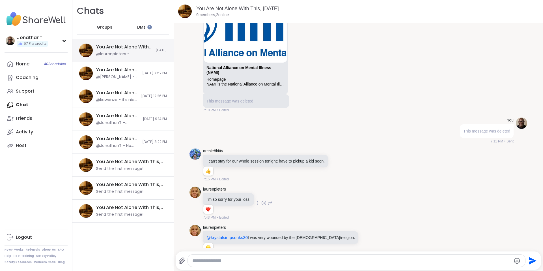
click at [130, 53] on div "@laurenpieters - @krystalsimpsonks30 I was very wounded by the [DEMOGRAPHIC_DAT…" at bounding box center [124, 54] width 56 height 6
click at [140, 27] on span "DMs" at bounding box center [141, 28] width 8 height 6
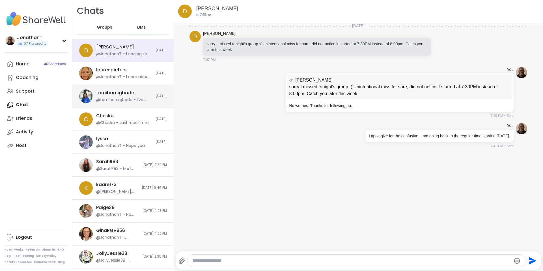
click at [129, 96] on div "tomibamigbade @tomibamigbade - I’ve been doing a bit better so that’s good! Don…" at bounding box center [124, 96] width 56 height 13
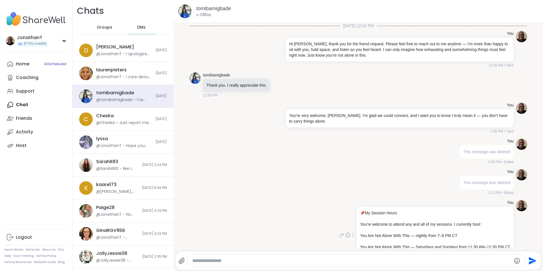
scroll to position [129, 0]
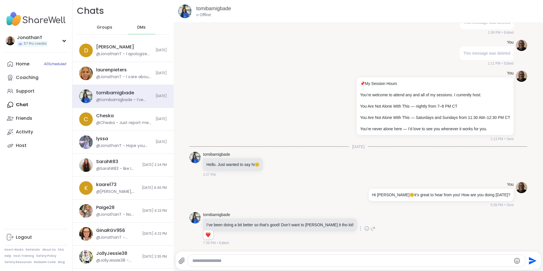
click at [360, 230] on icon at bounding box center [360, 228] width 1 height 4
click at [351, 237] on icon at bounding box center [354, 237] width 6 height 6
click at [106, 27] on span "Groups" at bounding box center [105, 28] width 16 height 6
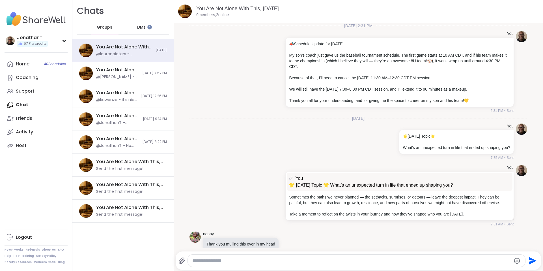
scroll to position [455, 0]
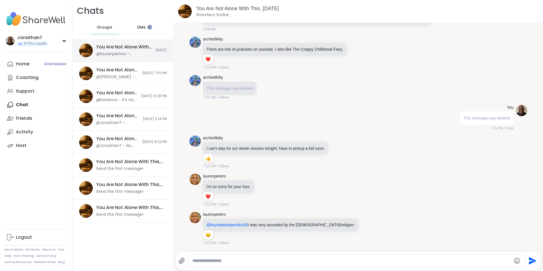
click at [116, 50] on div "You Are Not Alone With This, Sep 14 @laurenpieters - @krystalsimpsonks30 I was …" at bounding box center [124, 50] width 56 height 13
click at [116, 69] on div "You Are Not Alone With This, [DATE]" at bounding box center [117, 70] width 43 height 6
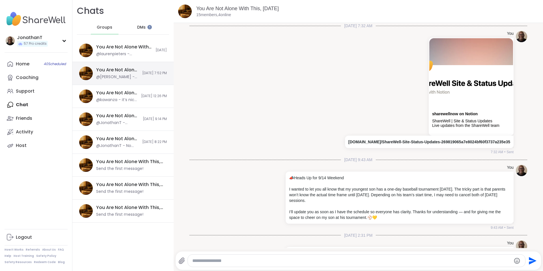
scroll to position [1086, 0]
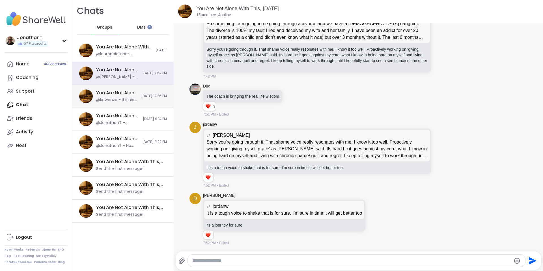
click at [112, 92] on div "You Are Not Alone With This, [DATE]" at bounding box center [117, 93] width 42 height 6
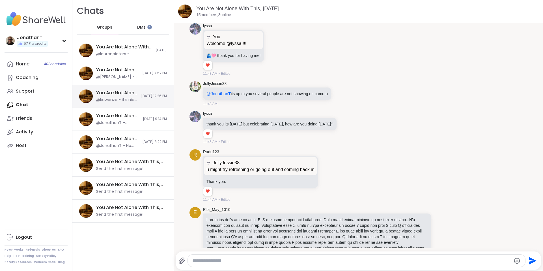
scroll to position [3244, 0]
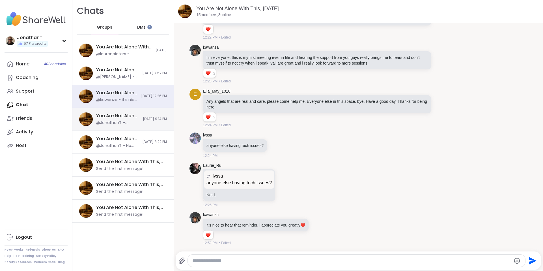
click at [110, 120] on div "You Are Not Alone With This, Sep 12 @JonathanT - Thanks for sharing that, Lyssa…" at bounding box center [117, 119] width 43 height 13
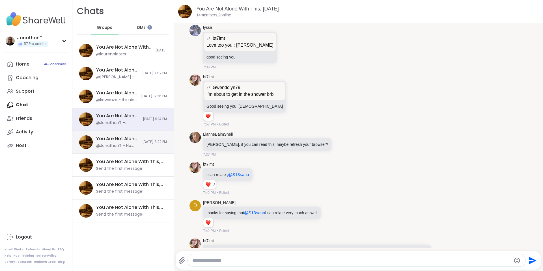
scroll to position [1461, 0]
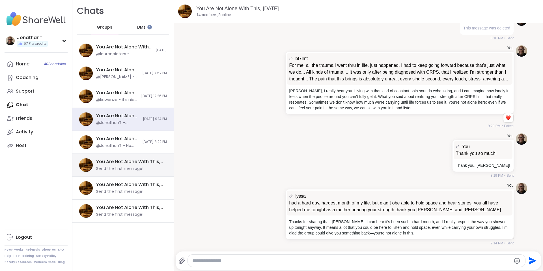
click at [103, 167] on div "Send the first message!" at bounding box center [119, 169] width 47 height 6
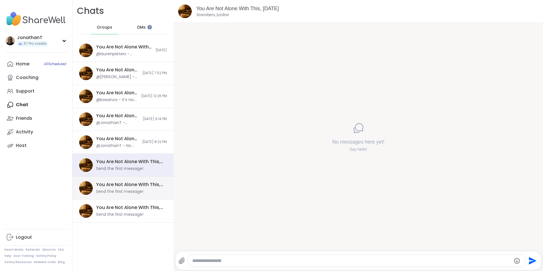
click at [109, 188] on div "You Are Not Alone With This, Sep 15 Send the first message!" at bounding box center [129, 187] width 67 height 13
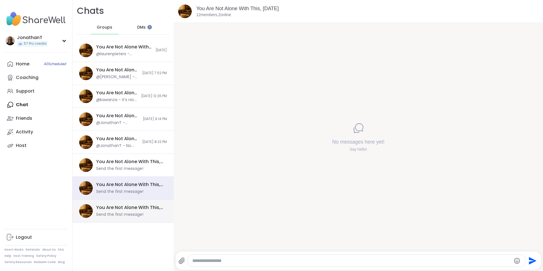
click at [104, 211] on div "You Are Not Alone With This, [DATE] Send the first message!" at bounding box center [129, 210] width 67 height 13
click at [120, 184] on div "You Are Not Alone With This, [DATE]" at bounding box center [129, 184] width 67 height 6
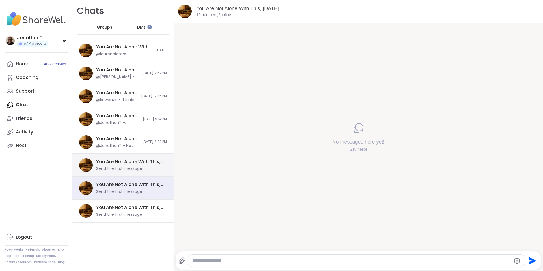
click at [128, 159] on div "You Are Not Alone With This, [DATE]" at bounding box center [129, 161] width 67 height 6
click at [119, 177] on div "You Are Not Alone With This, Sep 15 Send the first message!" at bounding box center [122, 187] width 101 height 23
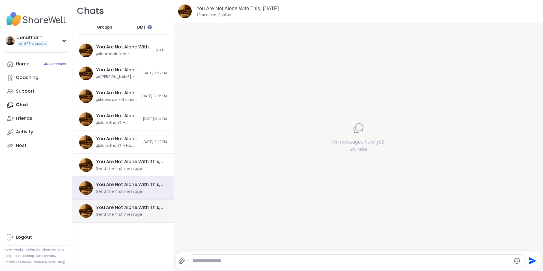
click at [113, 210] on div "You Are Not Alone With This, [DATE]" at bounding box center [129, 207] width 67 height 6
click at [118, 192] on div "Send the first message!" at bounding box center [119, 192] width 47 height 6
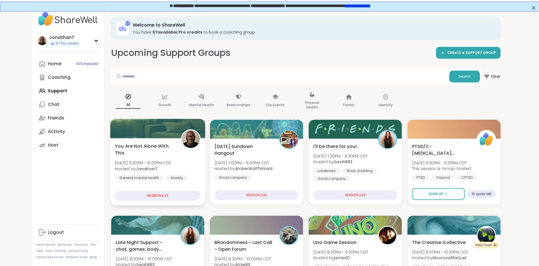
click at [136, 166] on b "JonathanT" at bounding box center [147, 169] width 22 height 6
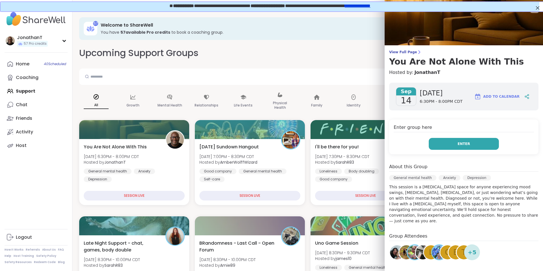
click at [478, 143] on button "Enter" at bounding box center [464, 144] width 70 height 12
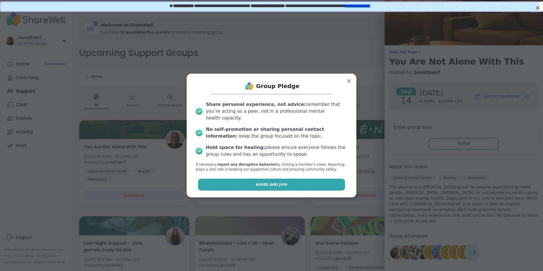
click at [296, 182] on button "Agree and Join" at bounding box center [271, 184] width 147 height 12
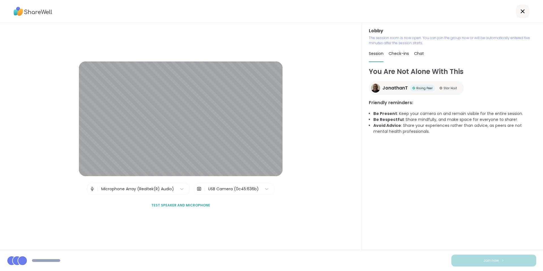
click at [246, 190] on div "USB Camera (0c45:636b)" at bounding box center [233, 189] width 51 height 6
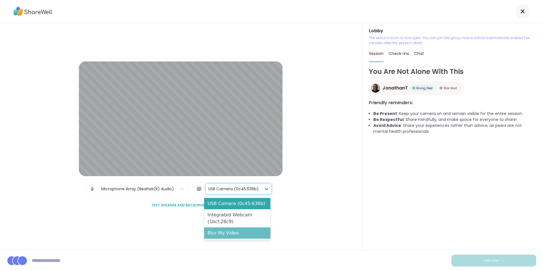
click at [238, 233] on div "Blur My Video" at bounding box center [237, 232] width 66 height 11
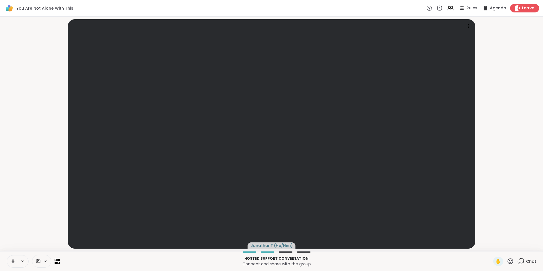
click at [528, 9] on span "Leave" at bounding box center [528, 8] width 12 height 6
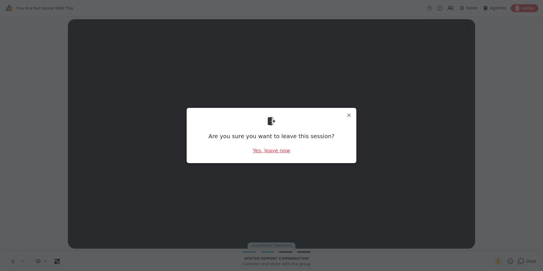
click at [264, 150] on div "Yes, leave now" at bounding box center [271, 150] width 37 height 7
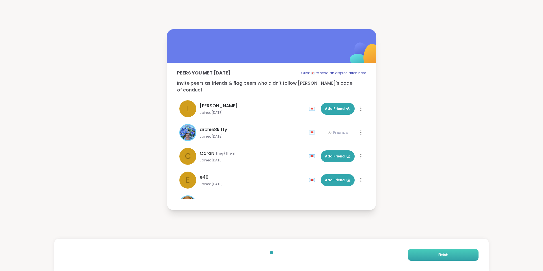
click at [441, 253] on span "Finish" at bounding box center [443, 254] width 10 height 5
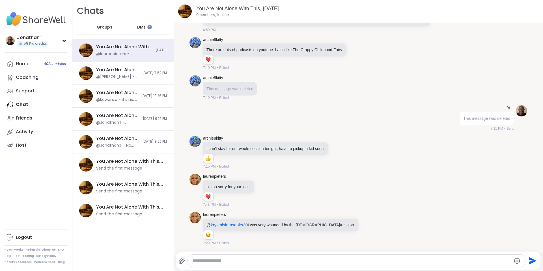
click at [139, 27] on span "DMs" at bounding box center [141, 28] width 8 height 6
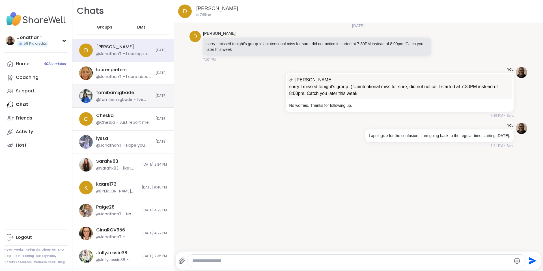
click at [122, 95] on div "tomibamigbade" at bounding box center [115, 93] width 38 height 6
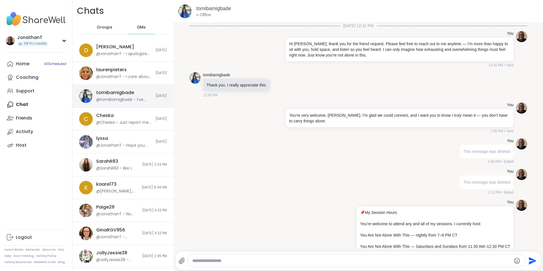
scroll to position [129, 0]
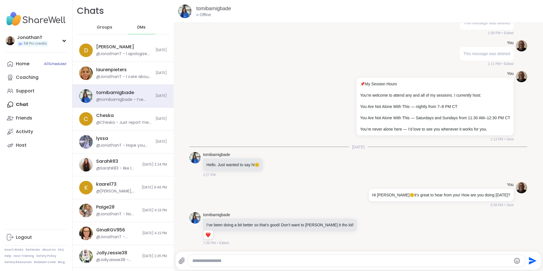
click at [369, 260] on textarea "Type your message" at bounding box center [351, 261] width 319 height 6
paste textarea "**********"
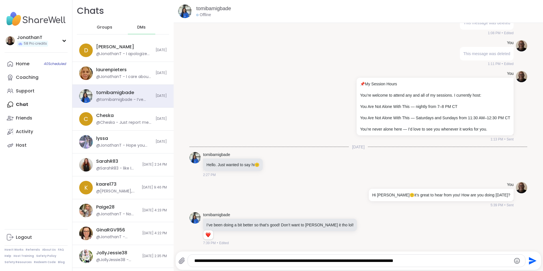
click at [265, 259] on textarea "**********" at bounding box center [351, 261] width 315 height 6
type textarea "**********"
click at [529, 261] on icon "Send" at bounding box center [533, 261] width 8 height 8
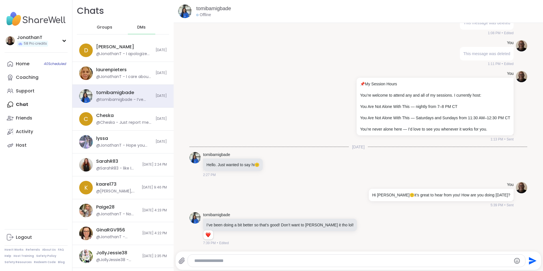
scroll to position [159, 0]
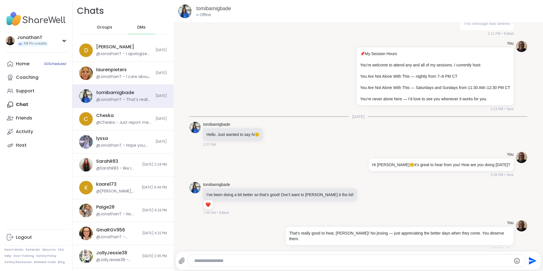
click at [103, 23] on div "Groups" at bounding box center [105, 28] width 28 height 14
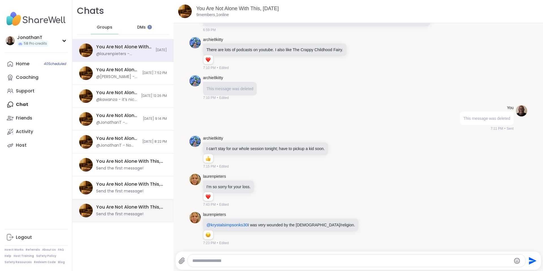
click at [112, 210] on div "You Are Not Alone With This, [DATE]" at bounding box center [129, 207] width 67 height 6
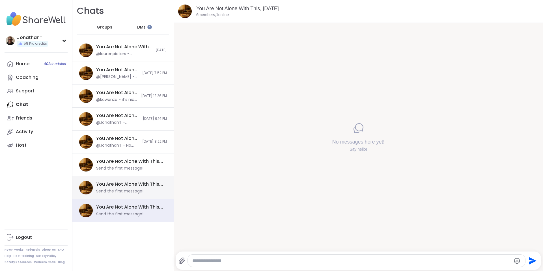
click at [120, 194] on div "Send the first message!" at bounding box center [119, 192] width 47 height 6
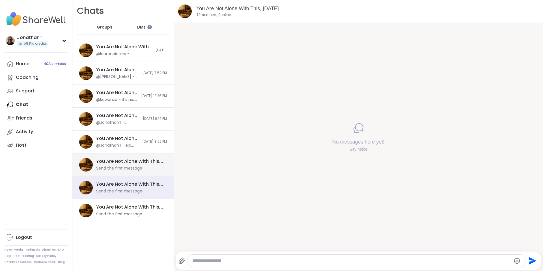
click at [122, 169] on div "Send the first message!" at bounding box center [119, 169] width 47 height 6
click at [122, 191] on div "Send the first message!" at bounding box center [119, 192] width 47 height 6
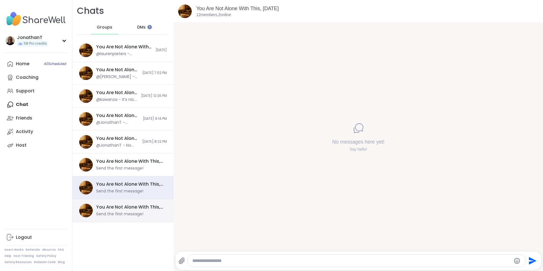
click at [120, 208] on div "You Are Not Alone With This, [DATE]" at bounding box center [129, 207] width 67 height 6
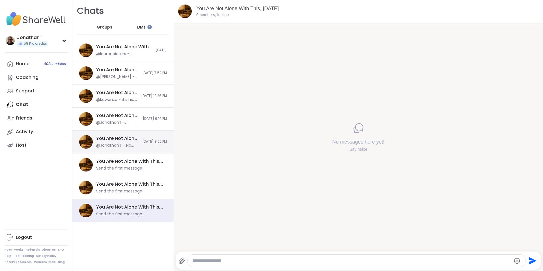
click at [129, 137] on div "You Are Not Alone With This, [DATE] @JonathanT - No worries. It's the thought t…" at bounding box center [122, 142] width 101 height 23
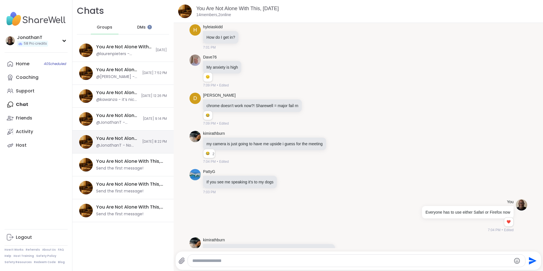
scroll to position [1921, 0]
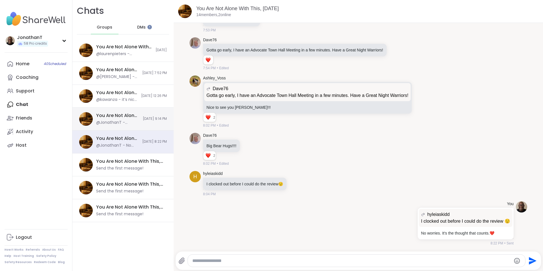
click at [132, 115] on div "You Are Not Alone With This, [DATE] @JonathanT - Thanks for sharing that, [PERS…" at bounding box center [122, 119] width 101 height 23
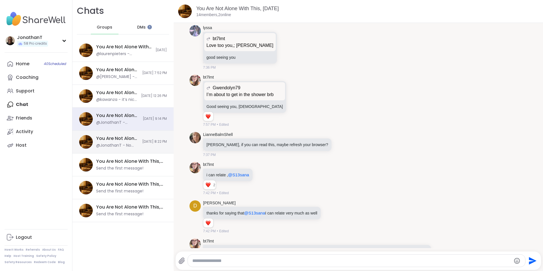
scroll to position [1461, 0]
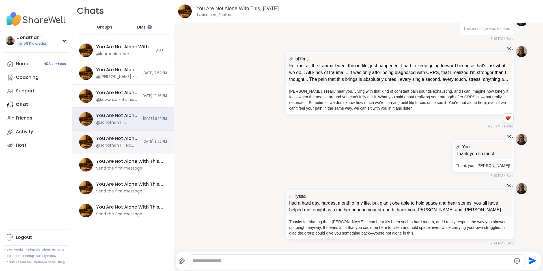
click at [127, 150] on div "You Are Not Alone With This, [DATE] @JonathanT - No worries. It's the thought t…" at bounding box center [122, 142] width 101 height 23
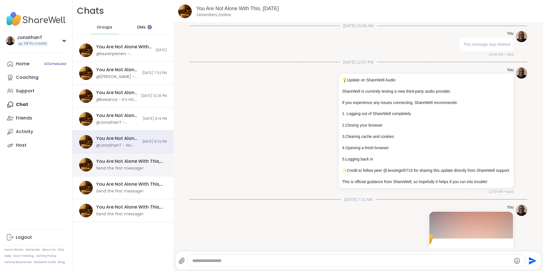
scroll to position [1921, 0]
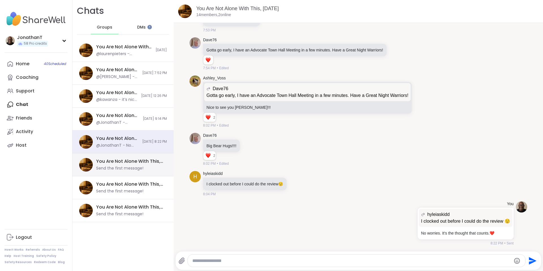
click at [122, 167] on div "Send the first message!" at bounding box center [119, 169] width 47 height 6
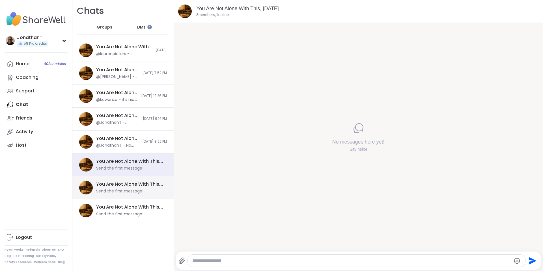
click at [118, 184] on div "You Are Not Alone With This, [DATE]" at bounding box center [129, 184] width 67 height 6
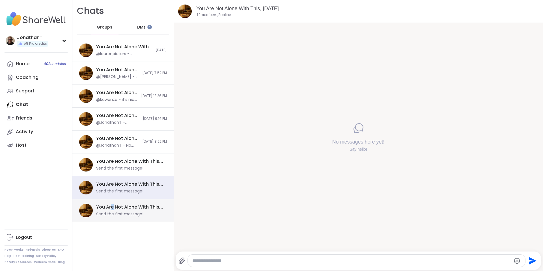
click at [112, 205] on div "You Are Not Alone With This, [DATE]" at bounding box center [129, 207] width 67 height 6
click at [117, 193] on div "Send the first message!" at bounding box center [119, 192] width 47 height 6
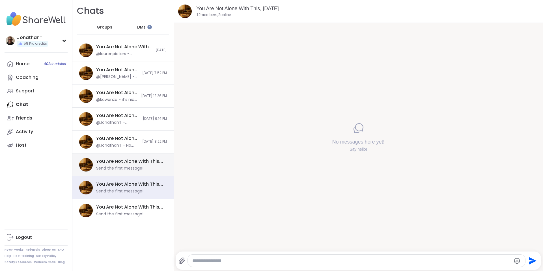
click at [128, 166] on div "Send the first message!" at bounding box center [119, 169] width 47 height 6
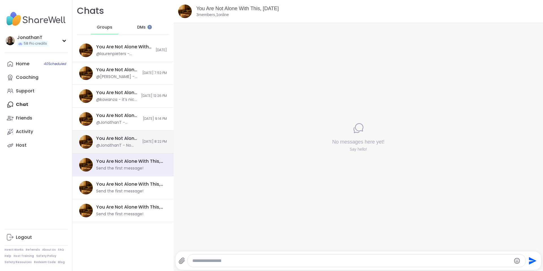
click at [129, 143] on div "@JonathanT - No worries. It's the thought that counts.❤️" at bounding box center [117, 146] width 43 height 6
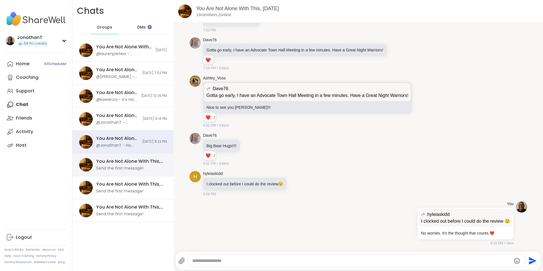
click at [125, 167] on div "Send the first message!" at bounding box center [119, 169] width 47 height 6
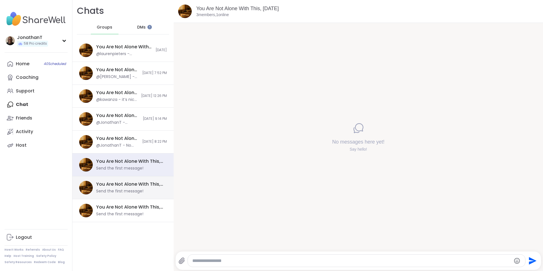
click at [122, 185] on div "You Are Not Alone With This, [DATE]" at bounding box center [129, 184] width 67 height 6
click at [122, 191] on div "Send the first message!" at bounding box center [119, 192] width 47 height 6
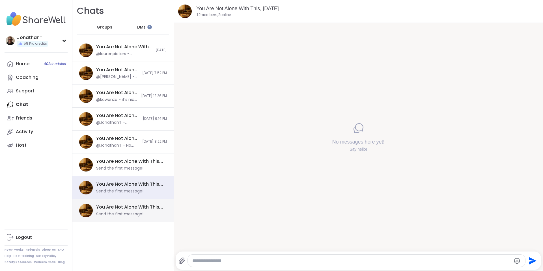
click at [119, 203] on div "You Are Not Alone With This, [DATE] Send the first message!" at bounding box center [122, 210] width 101 height 23
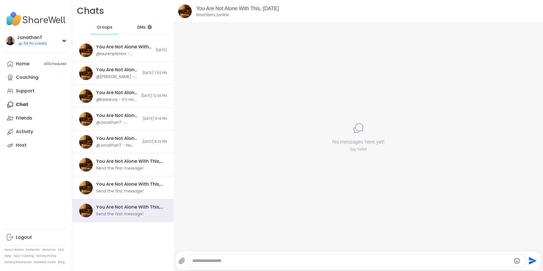
click at [143, 27] on span "DMs" at bounding box center [141, 28] width 8 height 6
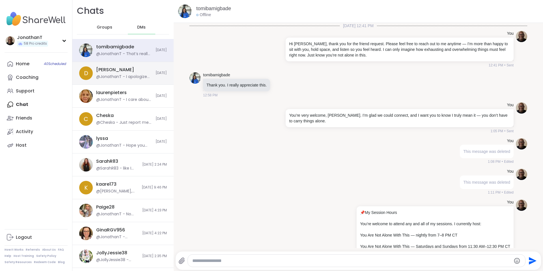
scroll to position [159, 0]
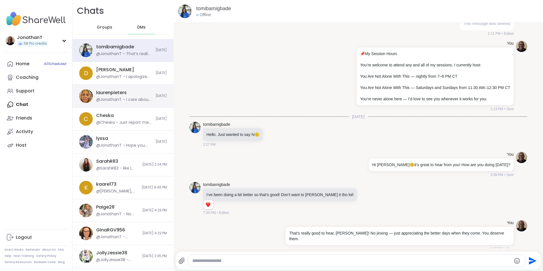
click at [136, 94] on div "laurenpieters @JonathanT - I care about you and your mental and emotional welln…" at bounding box center [124, 96] width 56 height 13
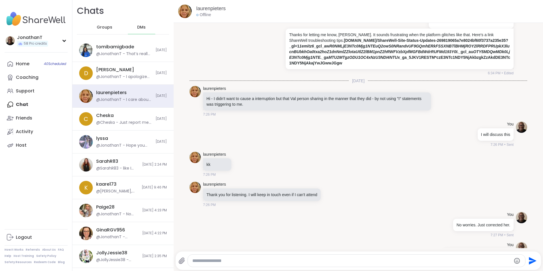
scroll to position [2126, 0]
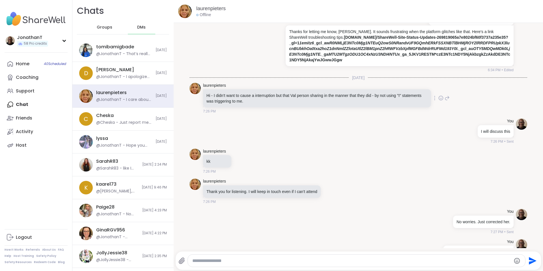
click at [440, 99] on icon at bounding box center [441, 98] width 2 height 1
click at [406, 92] on div "Select Reaction: Sad" at bounding box center [408, 89] width 5 height 5
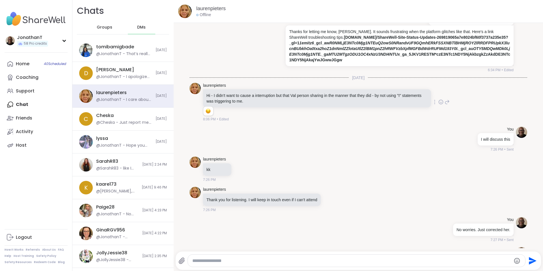
click at [432, 105] on div at bounding box center [434, 102] width 5 height 7
click at [425, 113] on icon at bounding box center [428, 110] width 6 height 6
